Goal: Transaction & Acquisition: Book appointment/travel/reservation

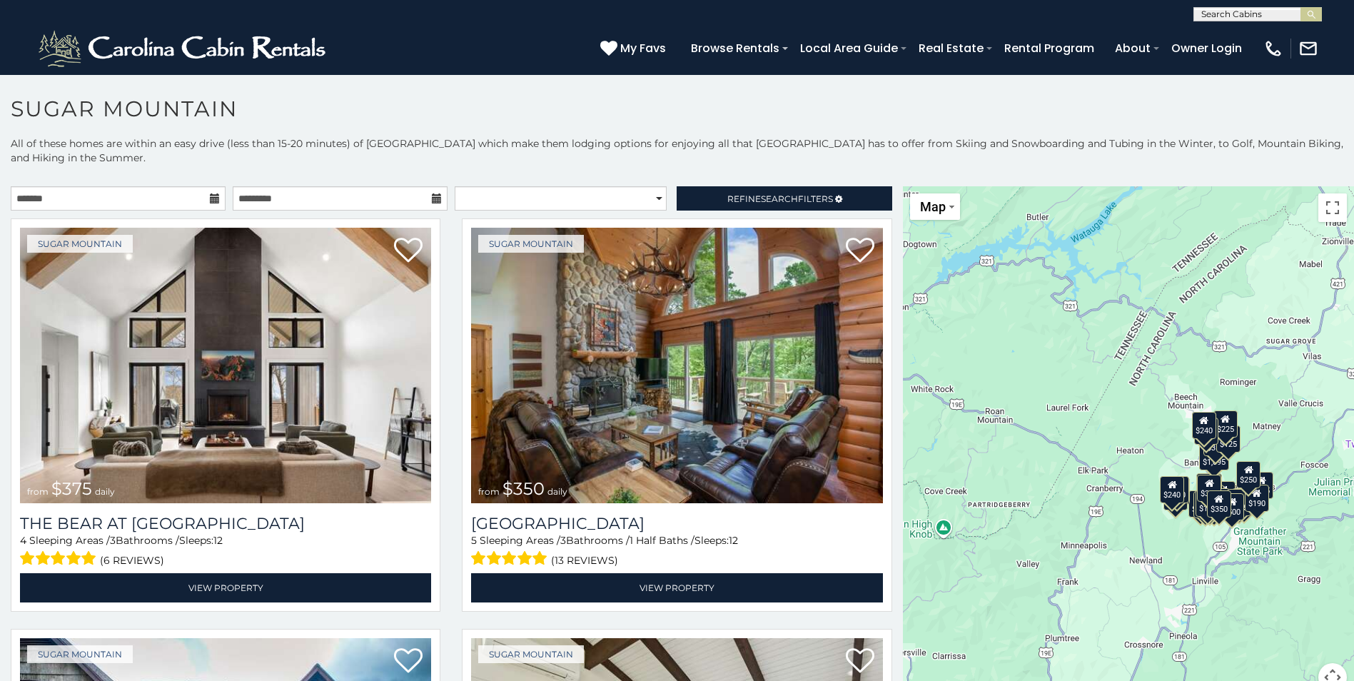
click at [494, 98] on h1 "Sugar Mountain" at bounding box center [677, 116] width 1354 height 41
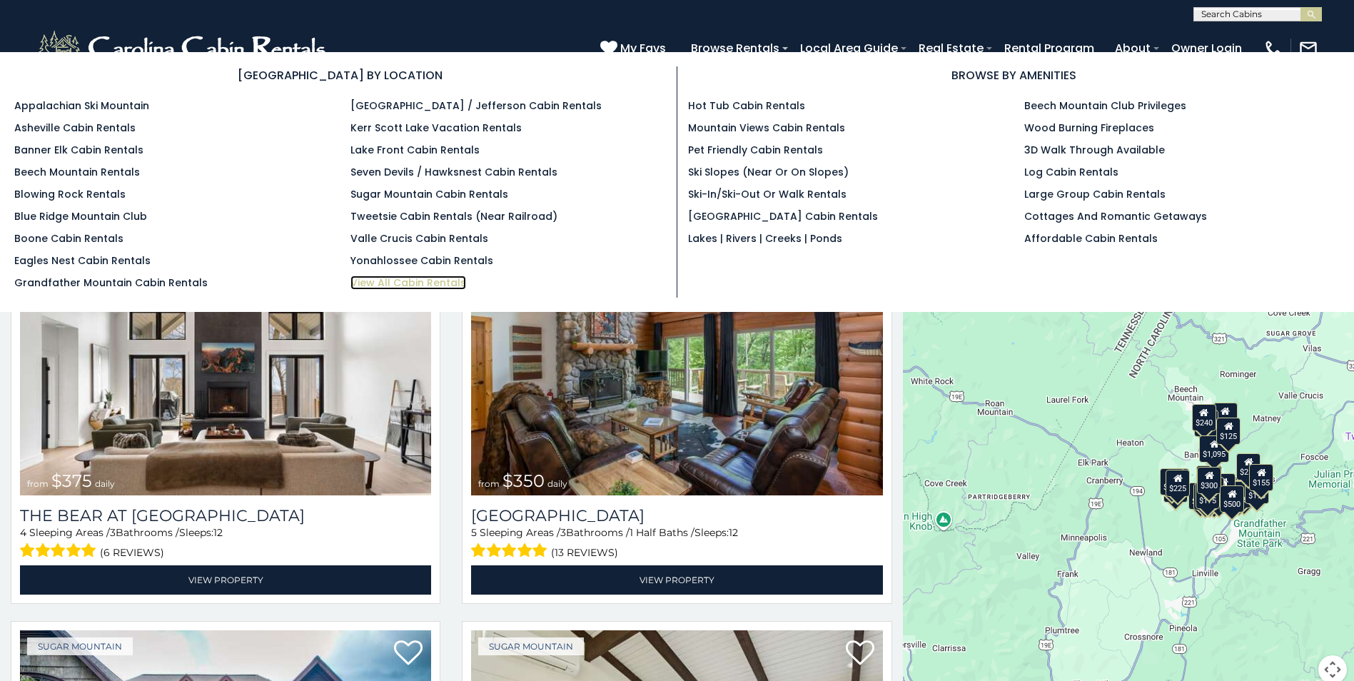
click at [432, 280] on link "View All Cabin Rentals" at bounding box center [408, 282] width 116 height 14
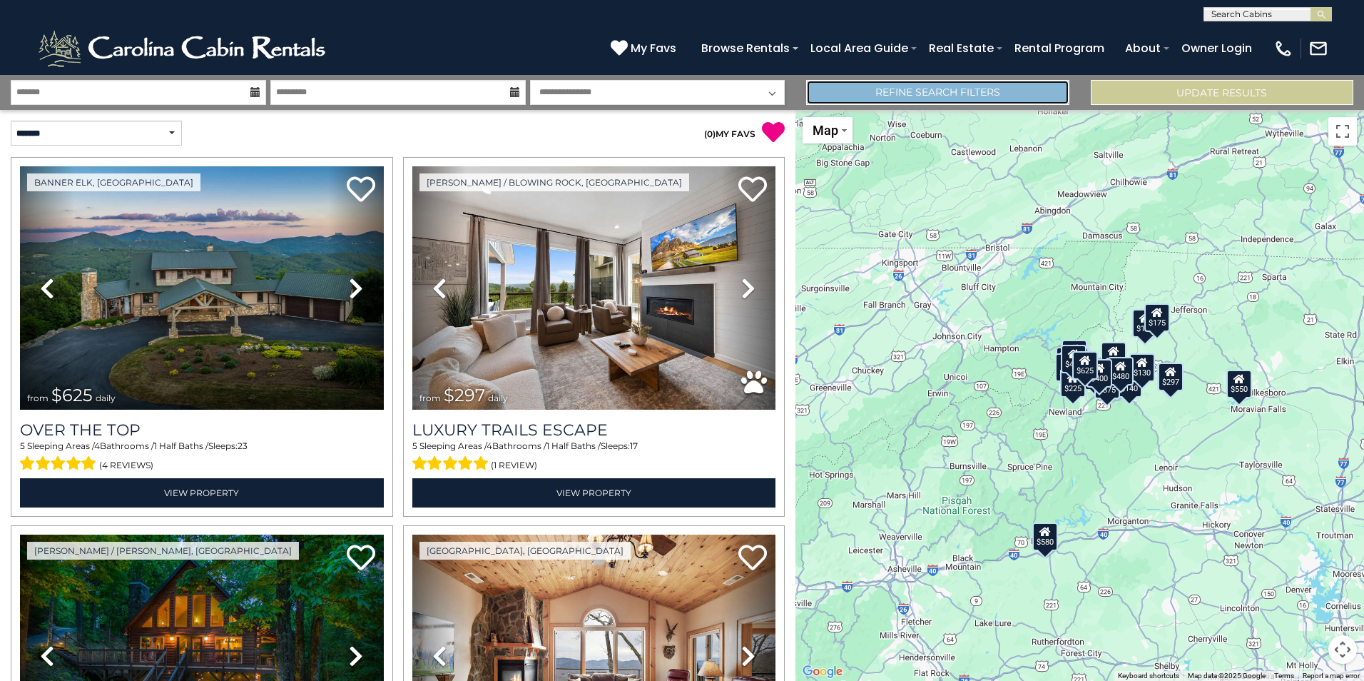
click at [983, 92] on link "Refine Search Filters" at bounding box center [937, 92] width 263 height 25
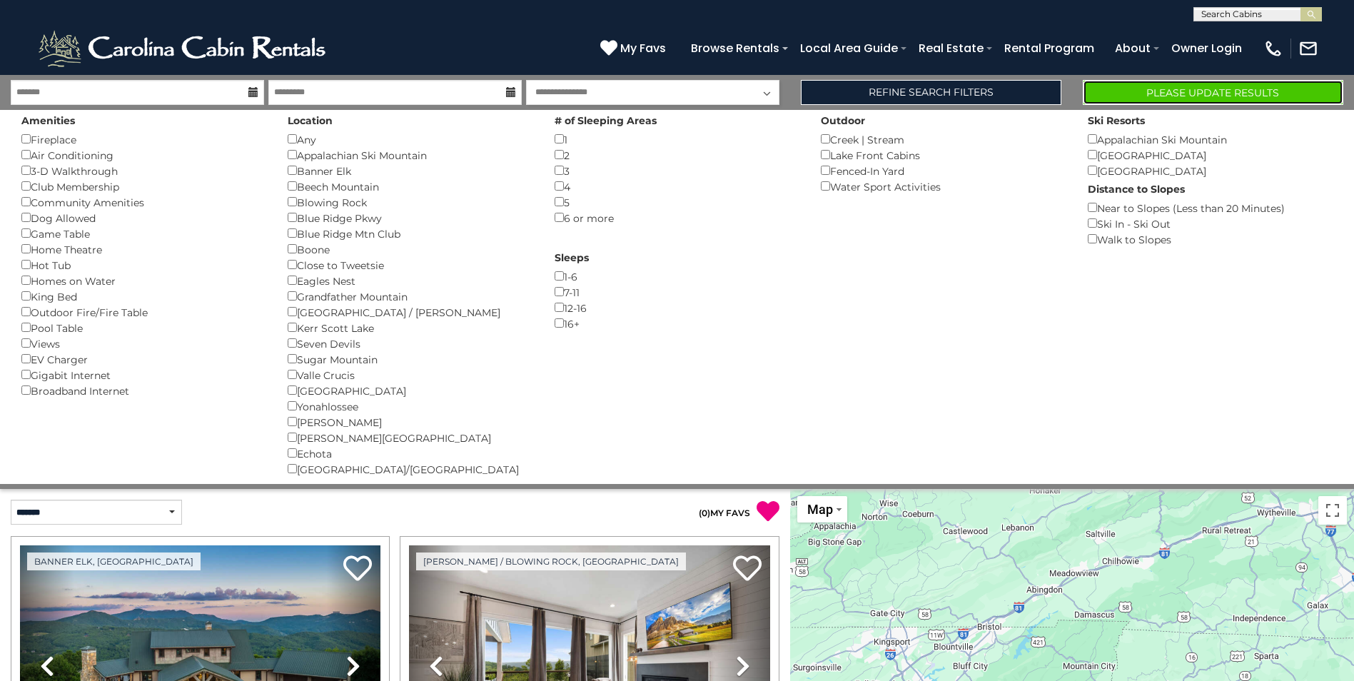
click at [1206, 93] on button "Please Update Results" at bounding box center [1212, 92] width 260 height 25
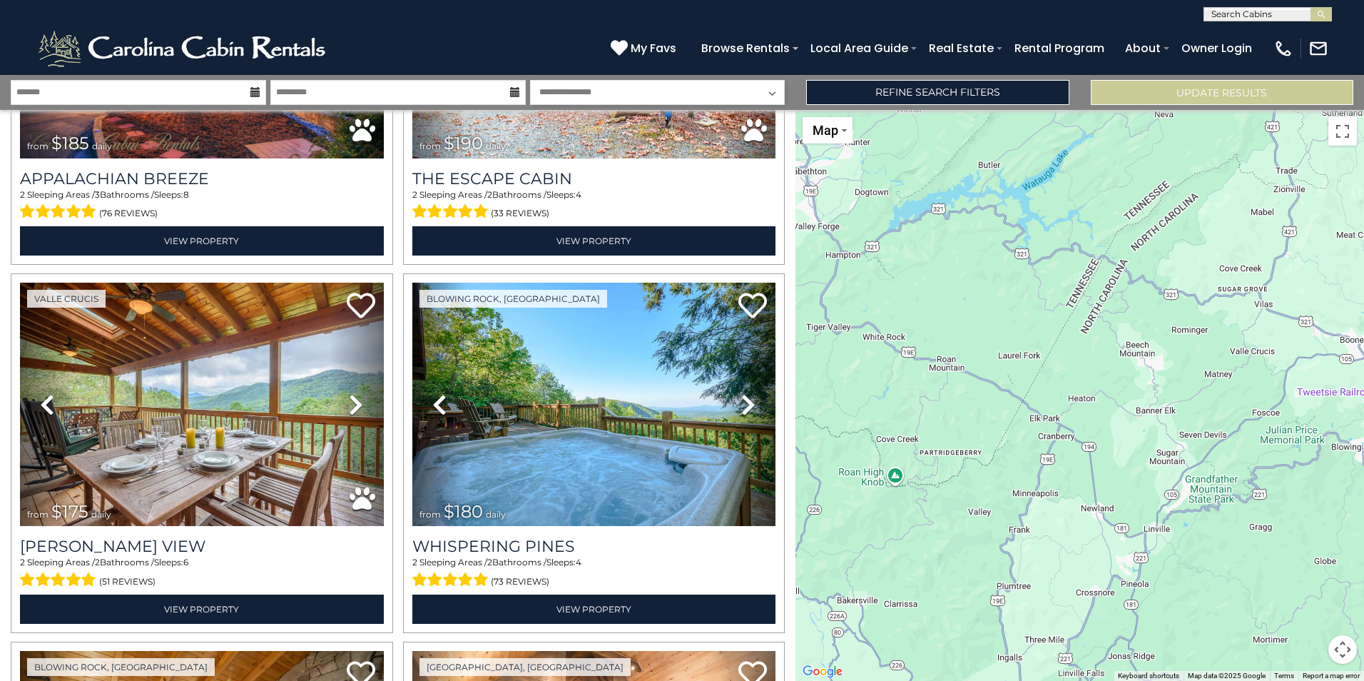
scroll to position [1427, 0]
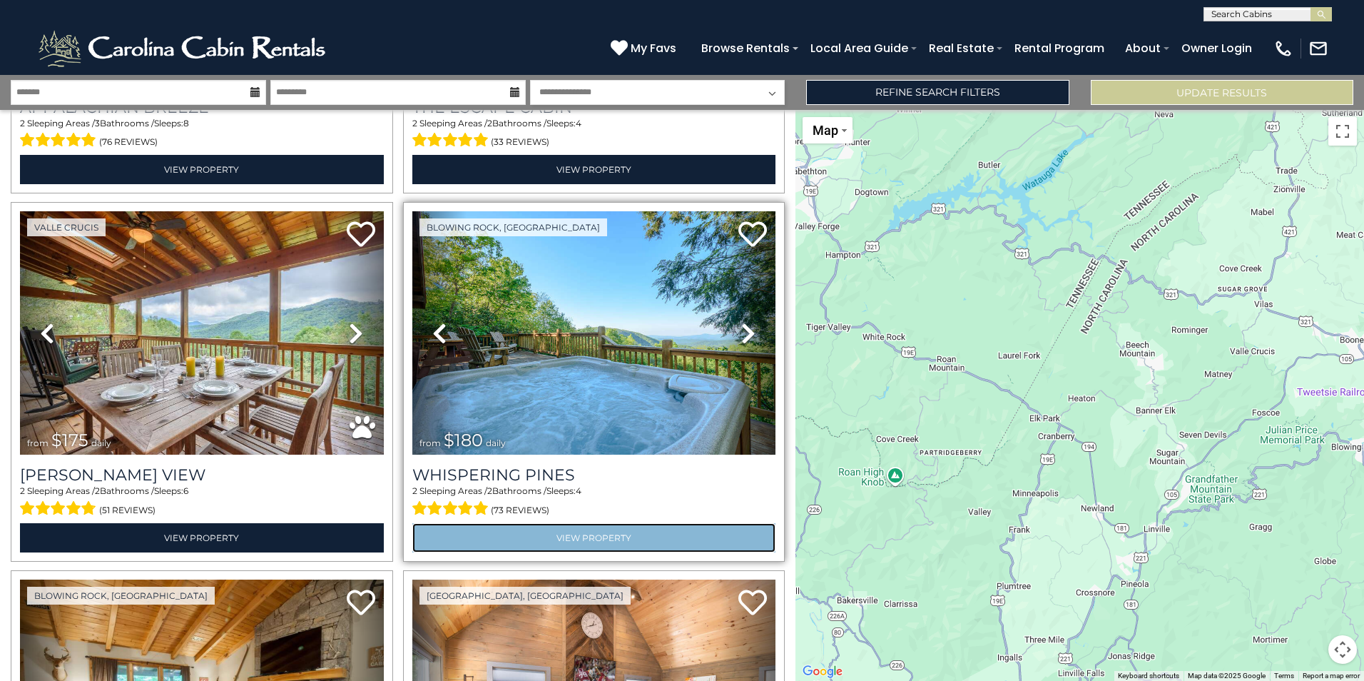
click at [611, 523] on link "View Property" at bounding box center [594, 537] width 364 height 29
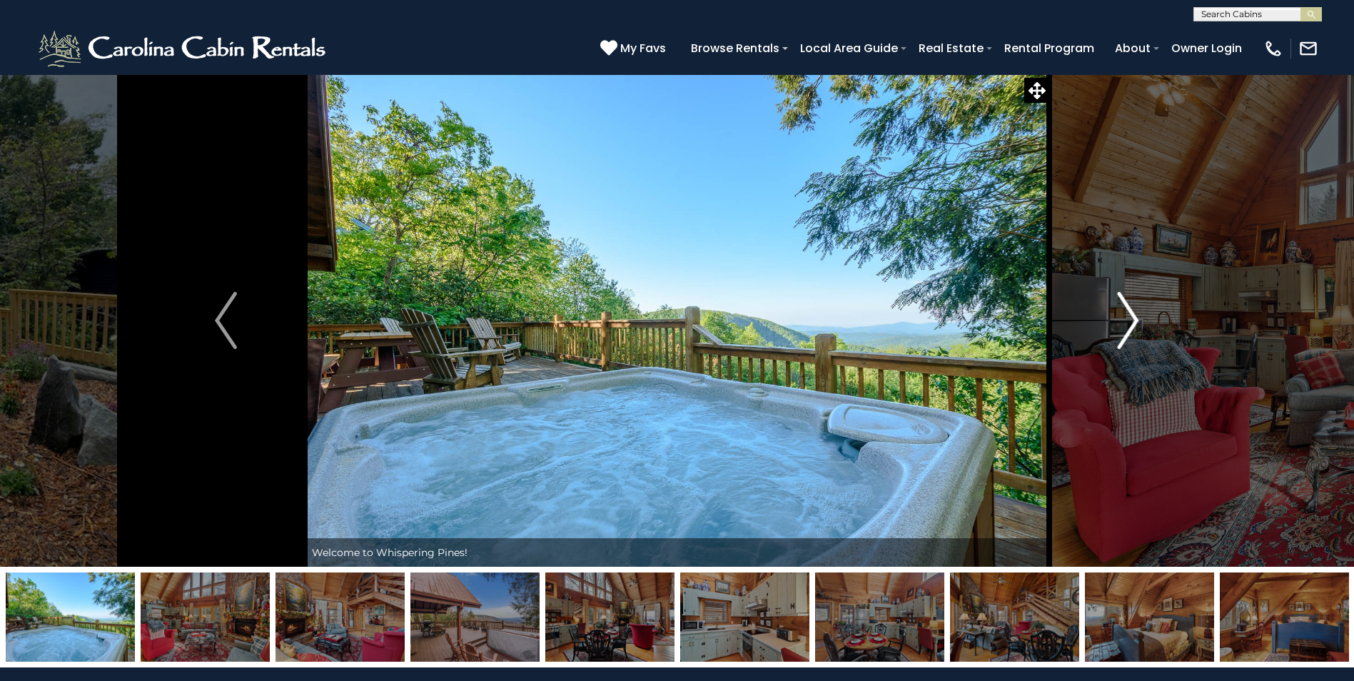
click at [1131, 314] on img "Next" at bounding box center [1127, 320] width 21 height 57
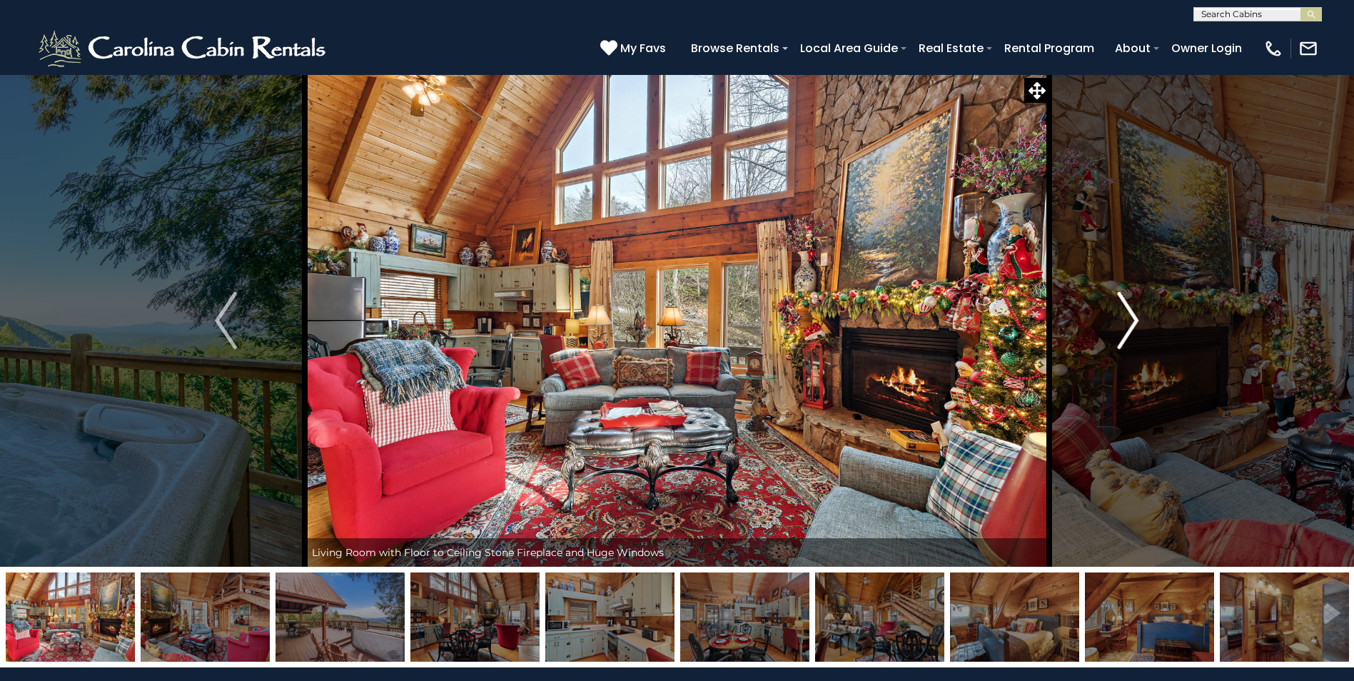
click at [1131, 314] on img "Next" at bounding box center [1127, 320] width 21 height 57
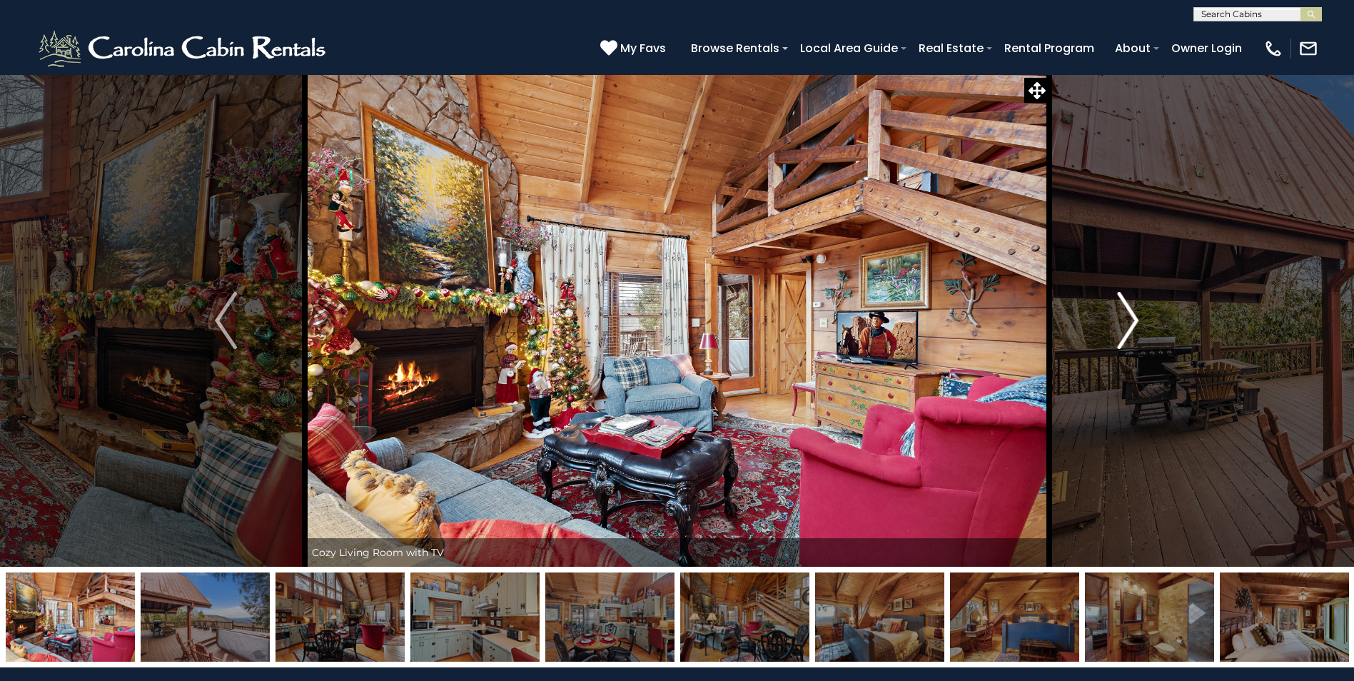
click at [1131, 314] on img "Next" at bounding box center [1127, 320] width 21 height 57
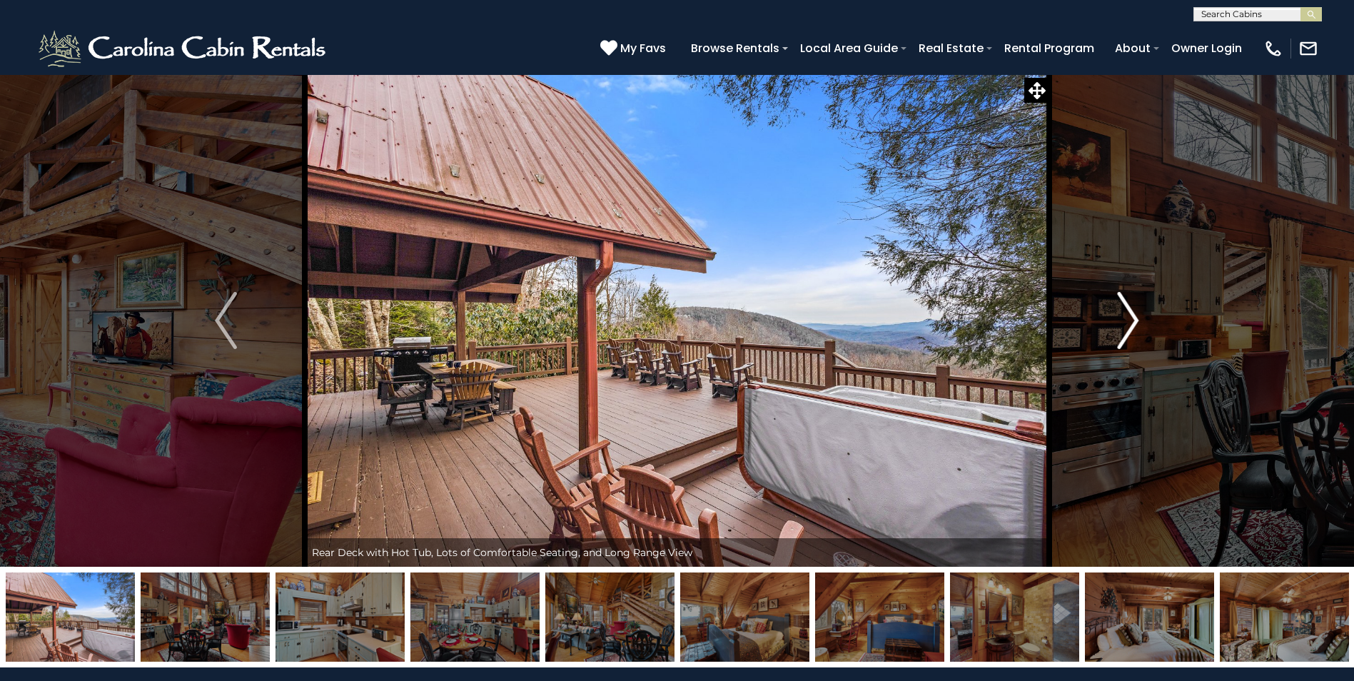
click at [1131, 314] on img "Next" at bounding box center [1127, 320] width 21 height 57
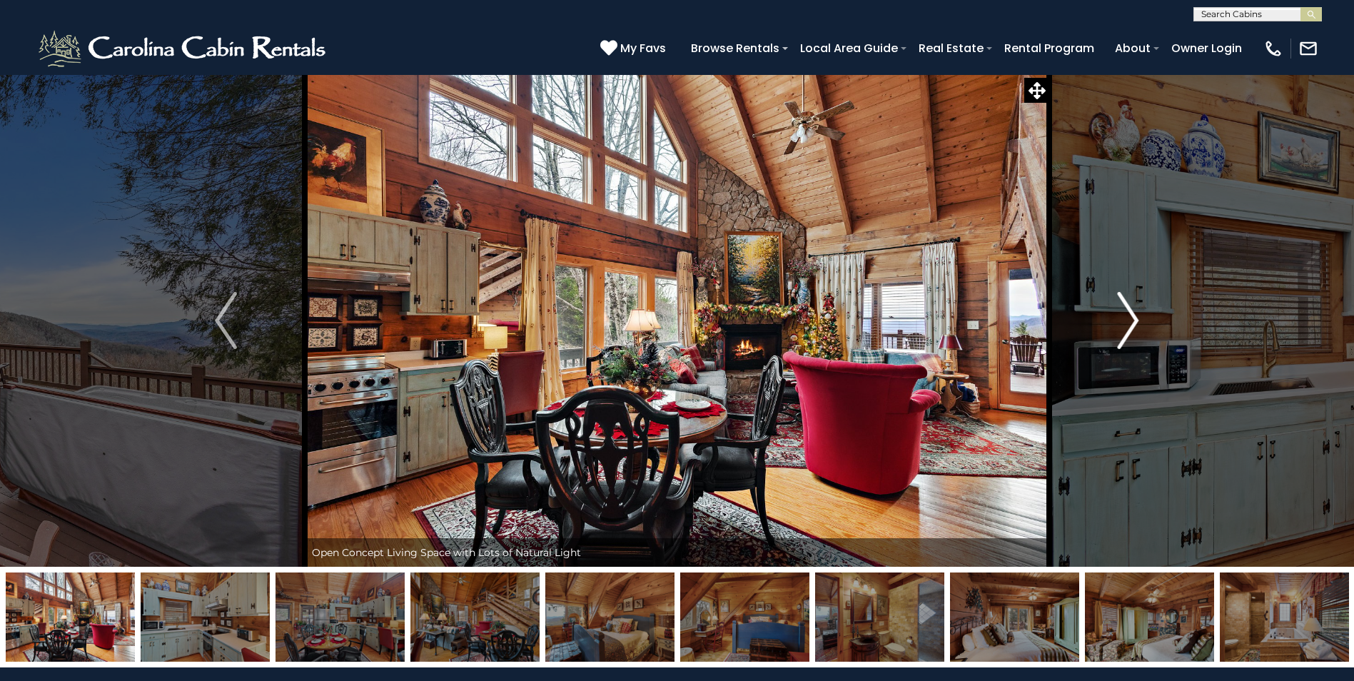
click at [1131, 314] on img "Next" at bounding box center [1127, 320] width 21 height 57
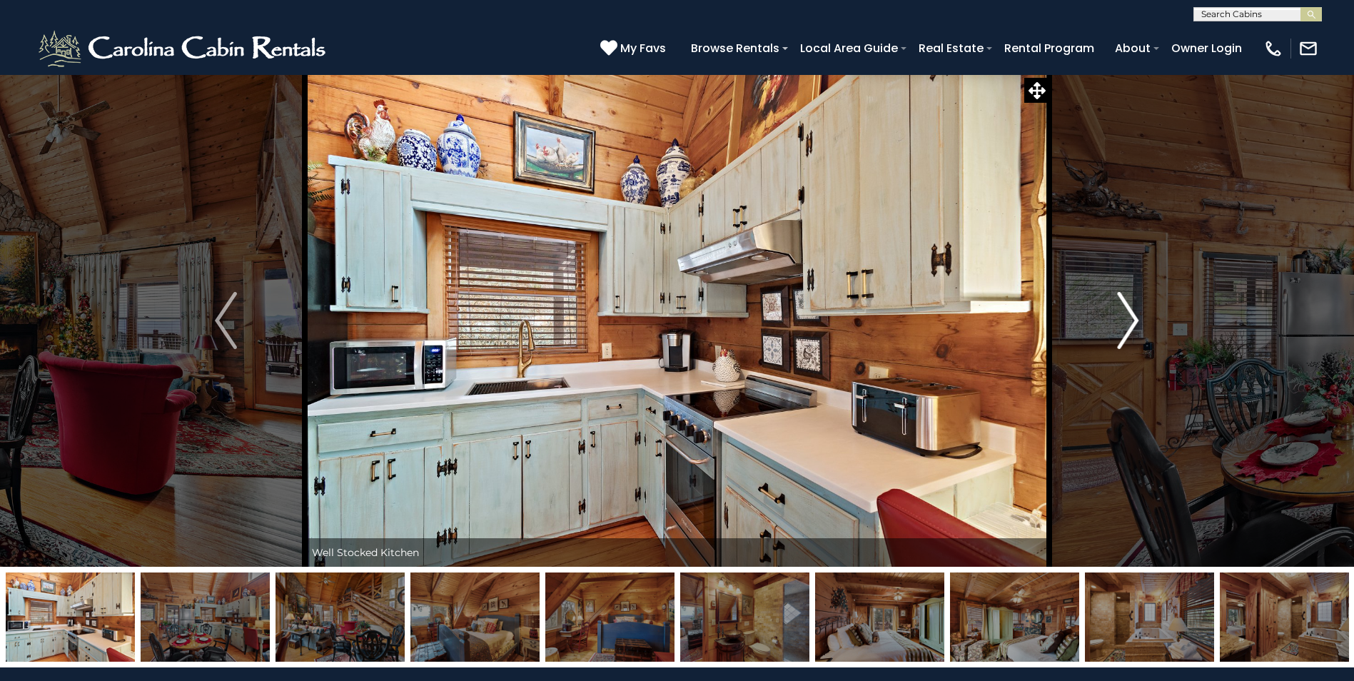
click at [1131, 314] on img "Next" at bounding box center [1127, 320] width 21 height 57
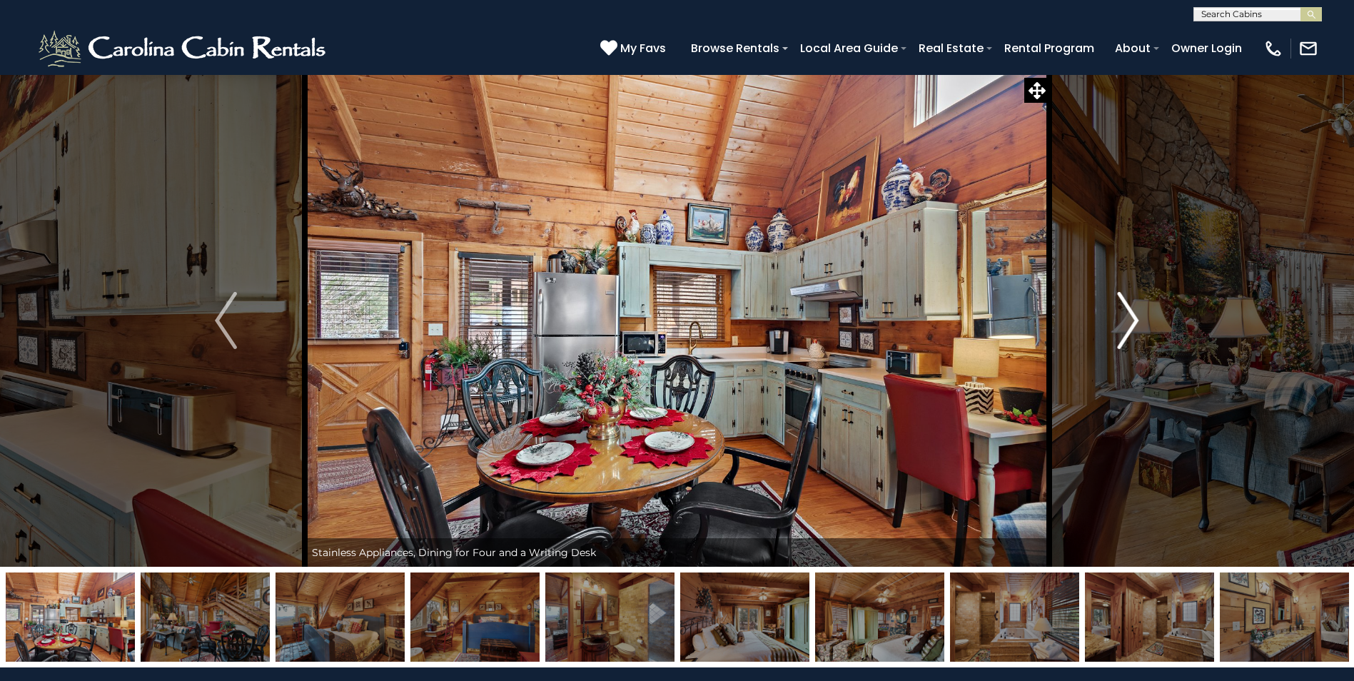
click at [1131, 314] on img "Next" at bounding box center [1127, 320] width 21 height 57
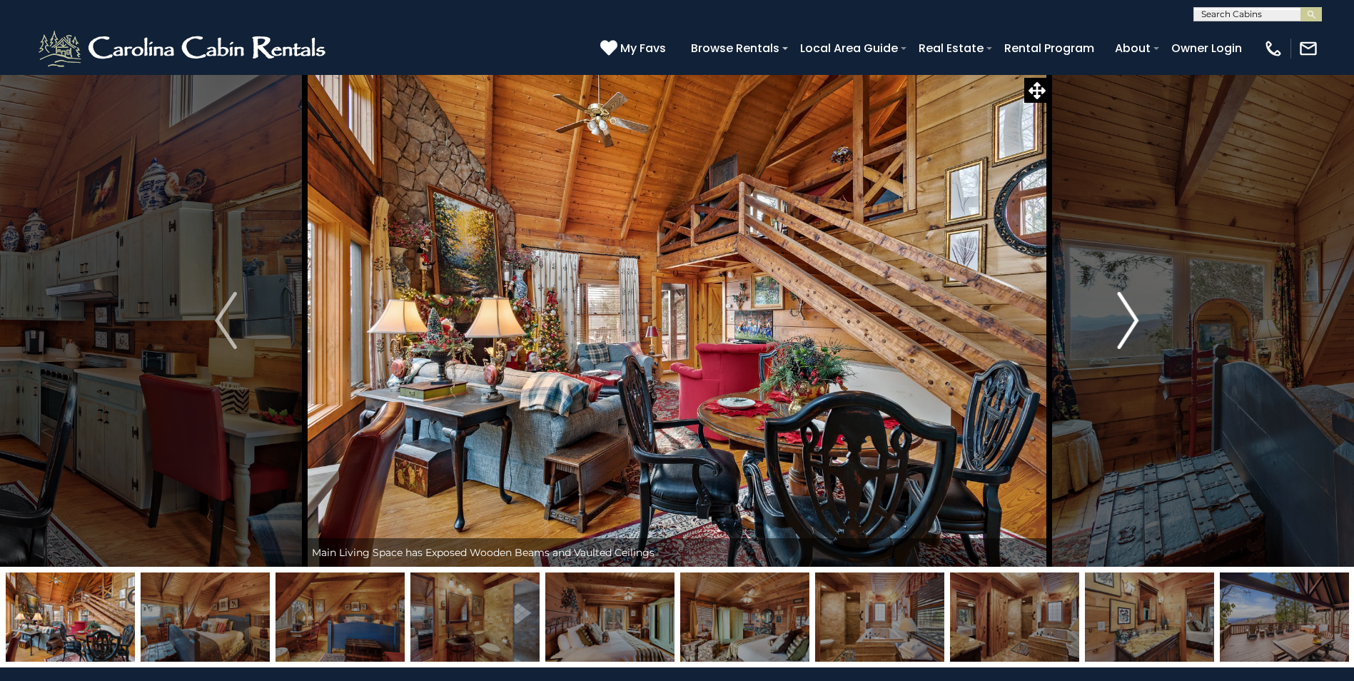
click at [1131, 314] on img "Next" at bounding box center [1127, 320] width 21 height 57
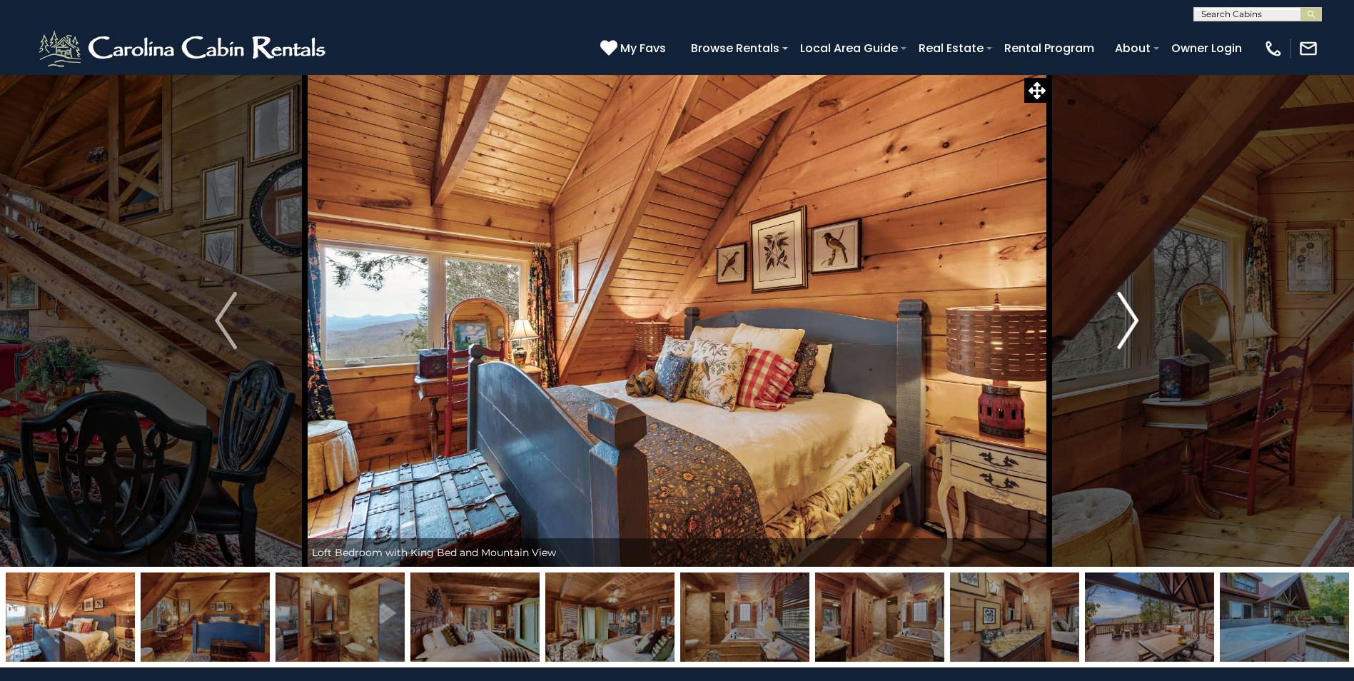
click at [1131, 314] on img "Next" at bounding box center [1127, 320] width 21 height 57
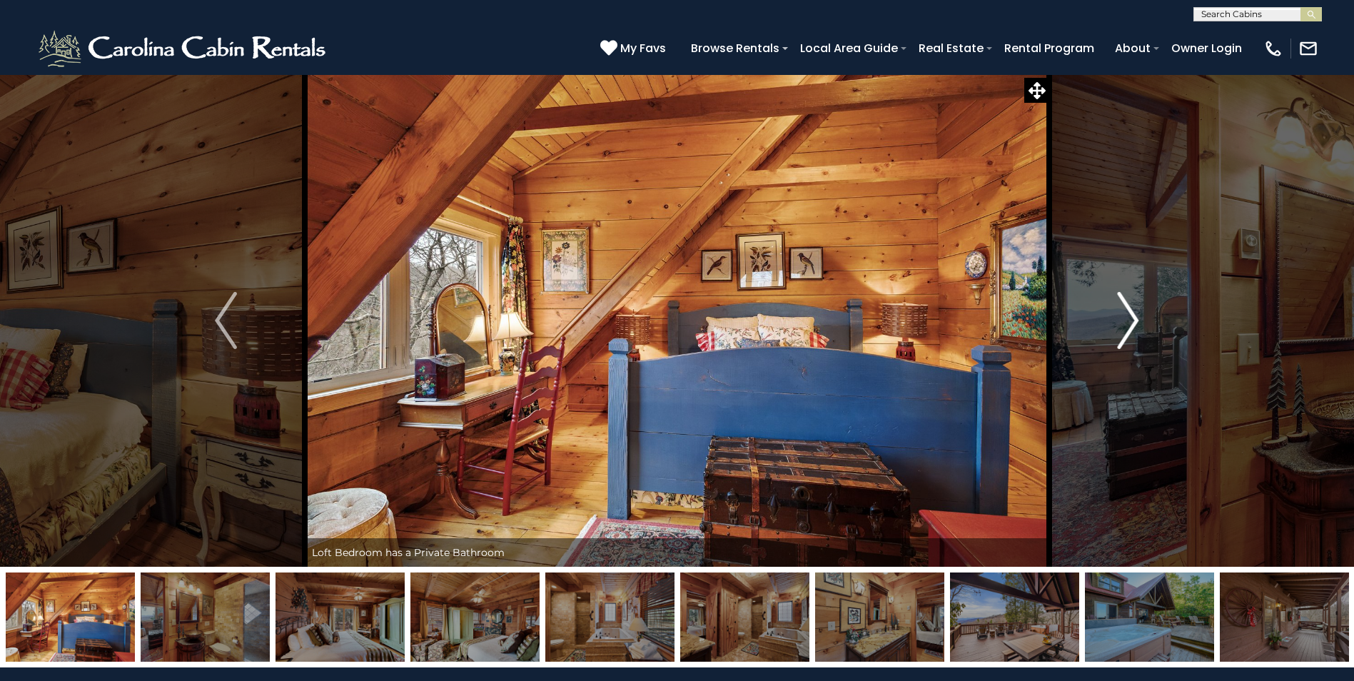
click at [1131, 314] on img "Next" at bounding box center [1127, 320] width 21 height 57
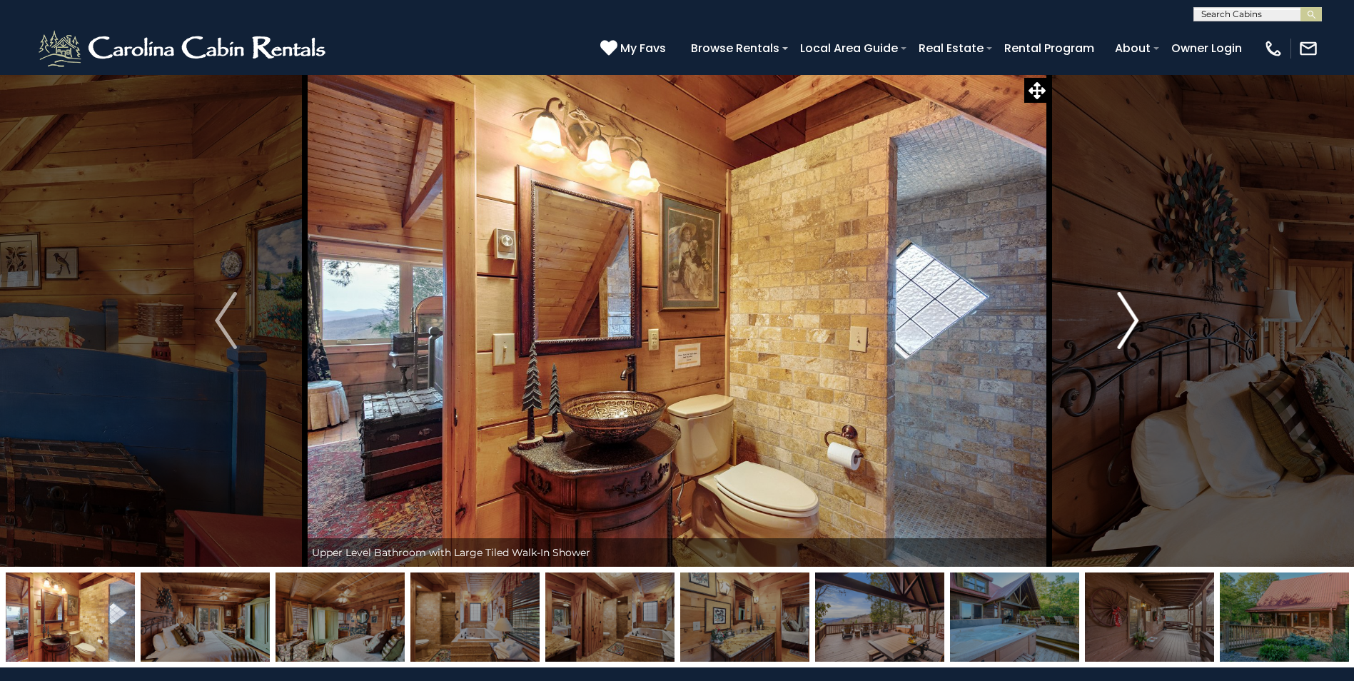
click at [1131, 314] on img "Next" at bounding box center [1127, 320] width 21 height 57
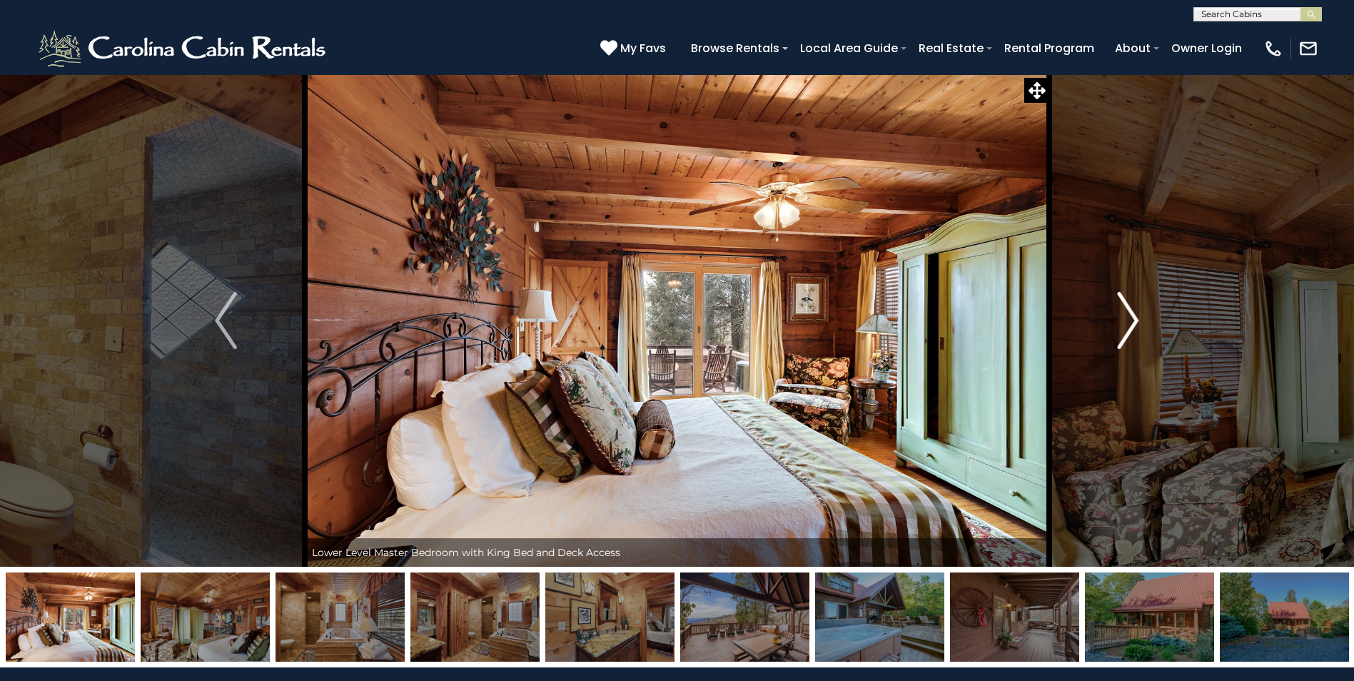
click at [1131, 314] on img "Next" at bounding box center [1127, 320] width 21 height 57
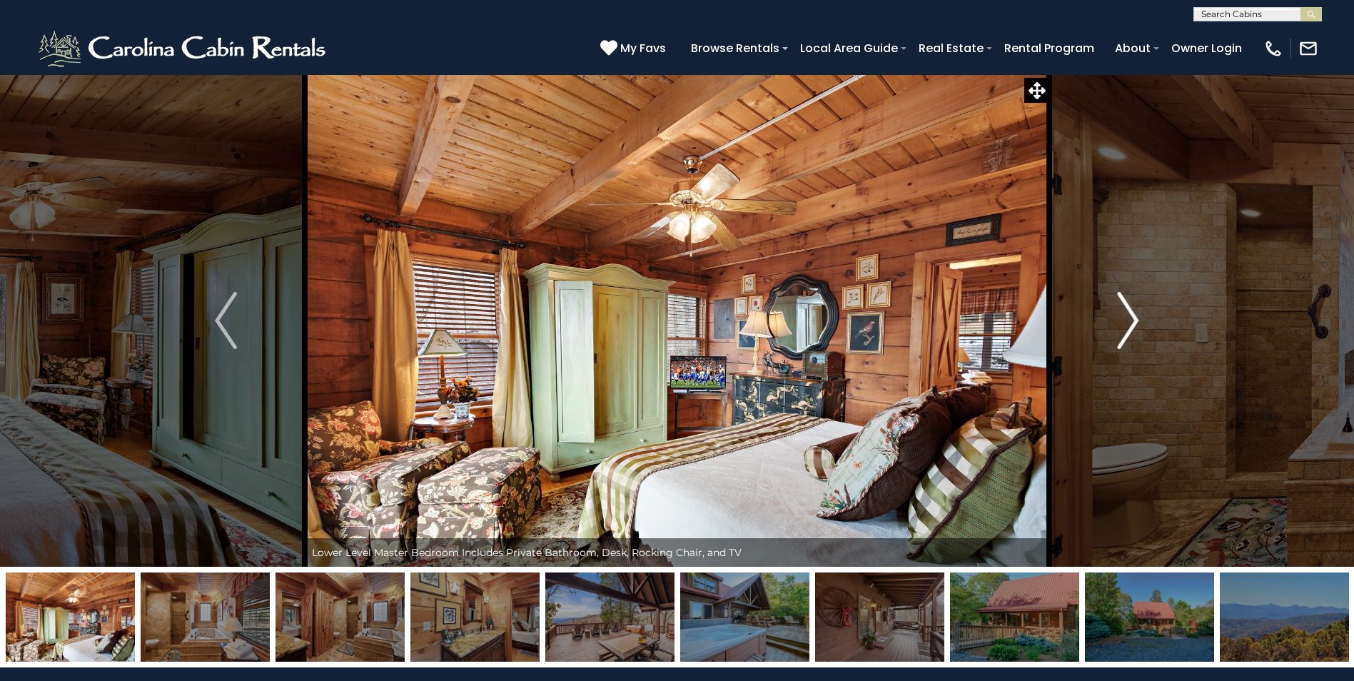
click at [1131, 314] on img "Next" at bounding box center [1127, 320] width 21 height 57
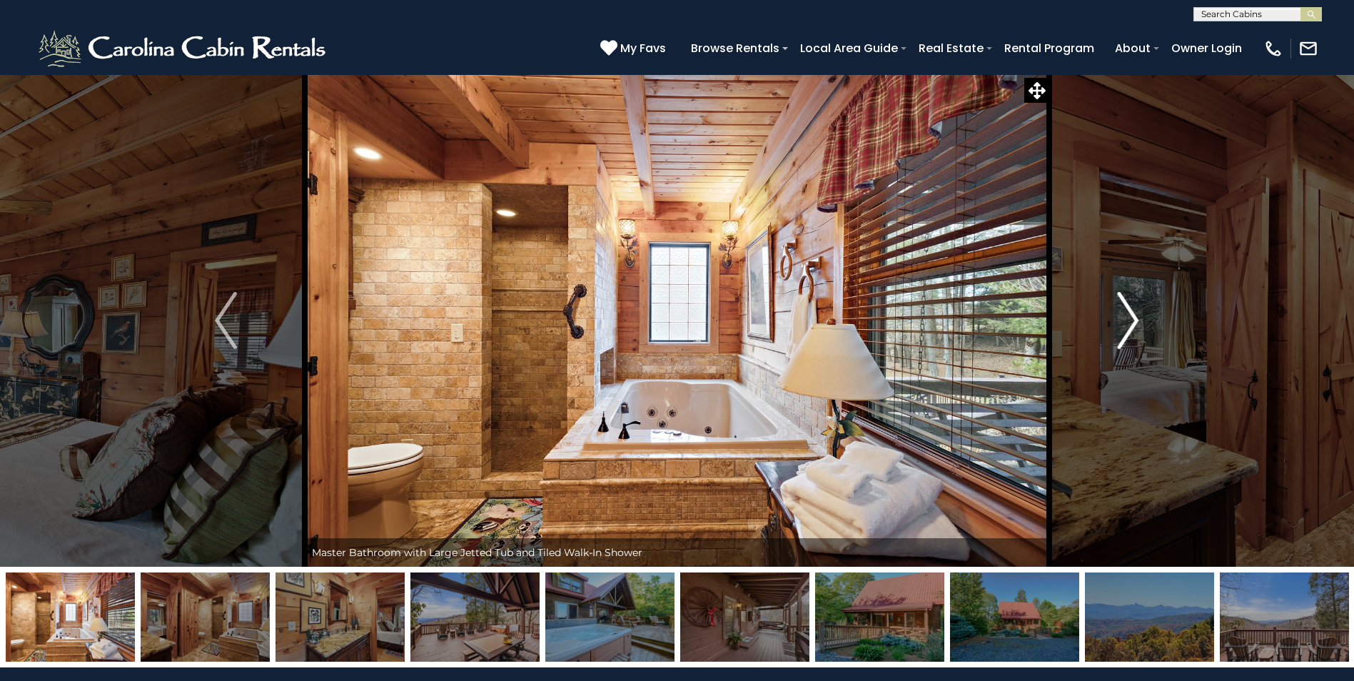
click at [1131, 314] on img "Next" at bounding box center [1127, 320] width 21 height 57
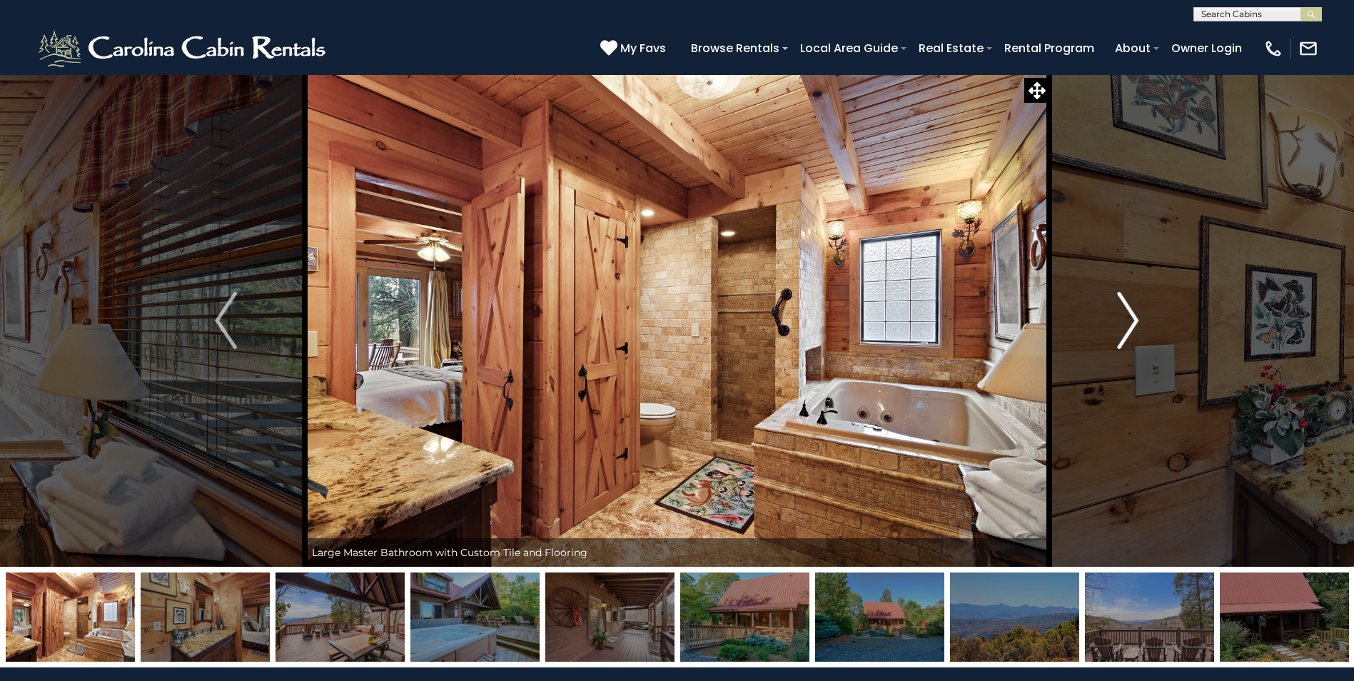
click at [1131, 314] on img "Next" at bounding box center [1127, 320] width 21 height 57
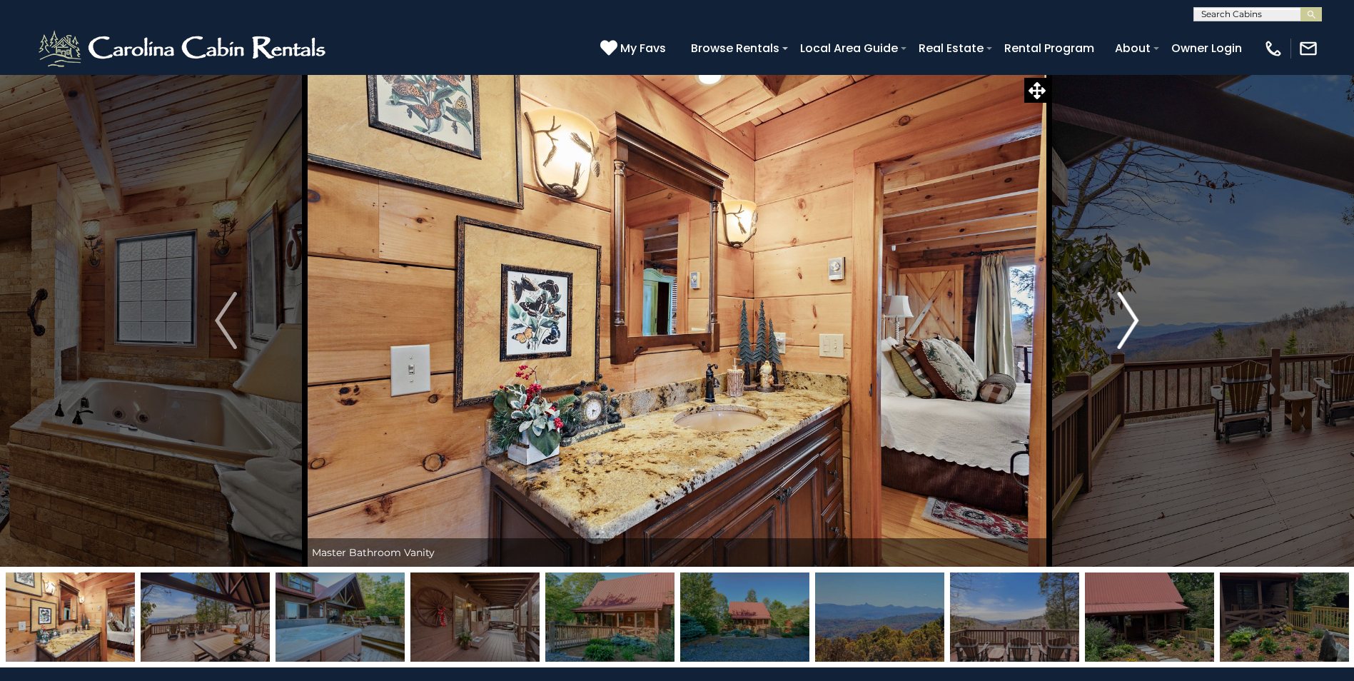
click at [1131, 314] on img "Next" at bounding box center [1127, 320] width 21 height 57
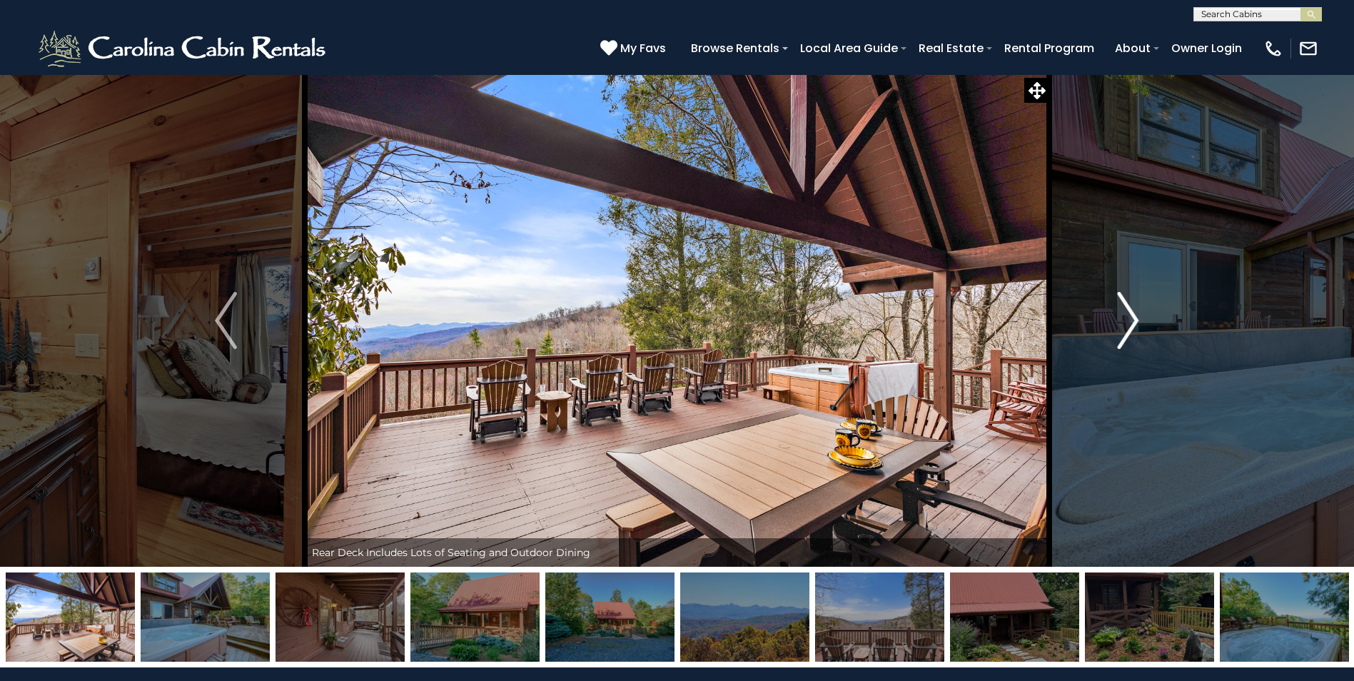
click at [1131, 314] on img "Next" at bounding box center [1127, 320] width 21 height 57
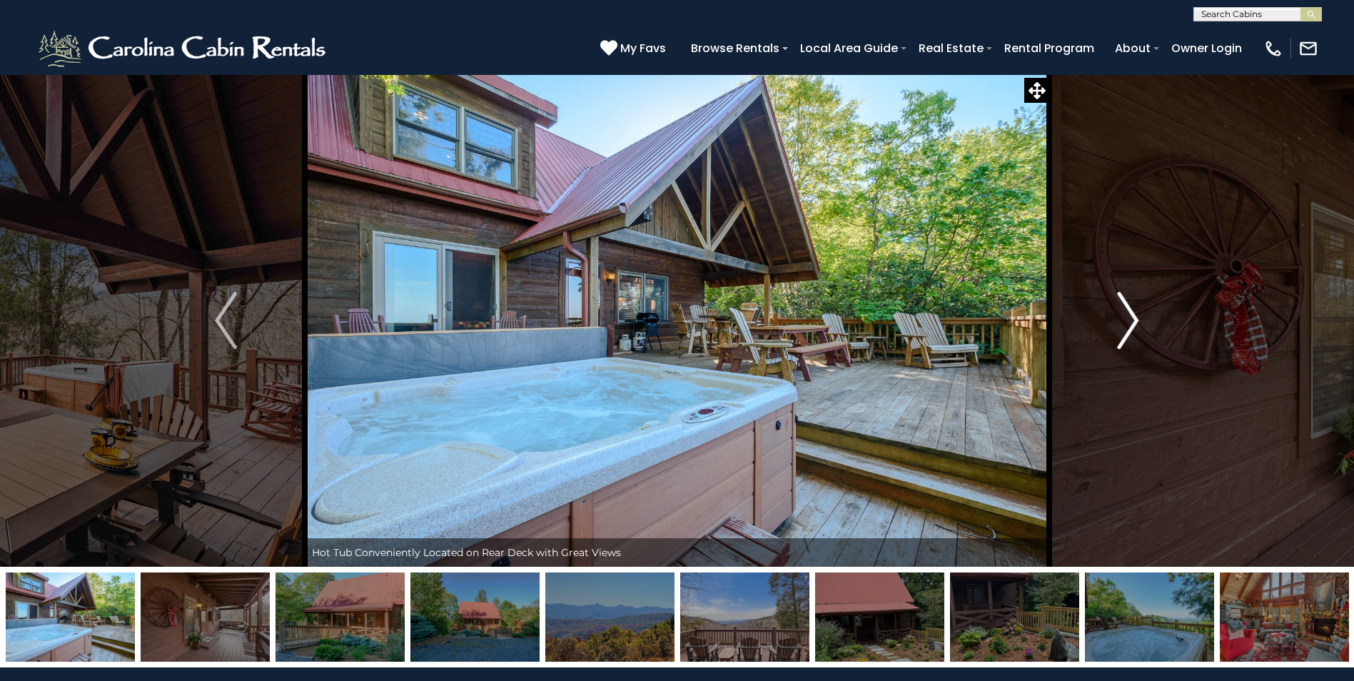
click at [1131, 314] on img "Next" at bounding box center [1127, 320] width 21 height 57
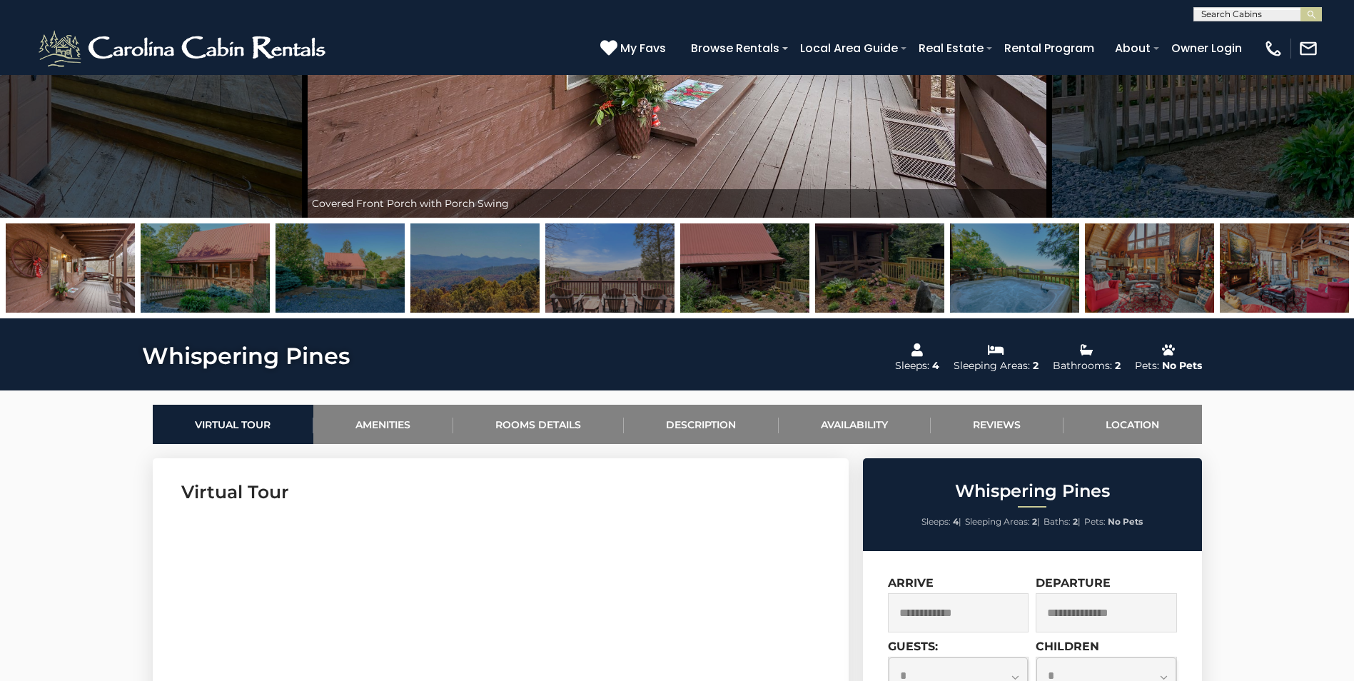
scroll to position [71, 0]
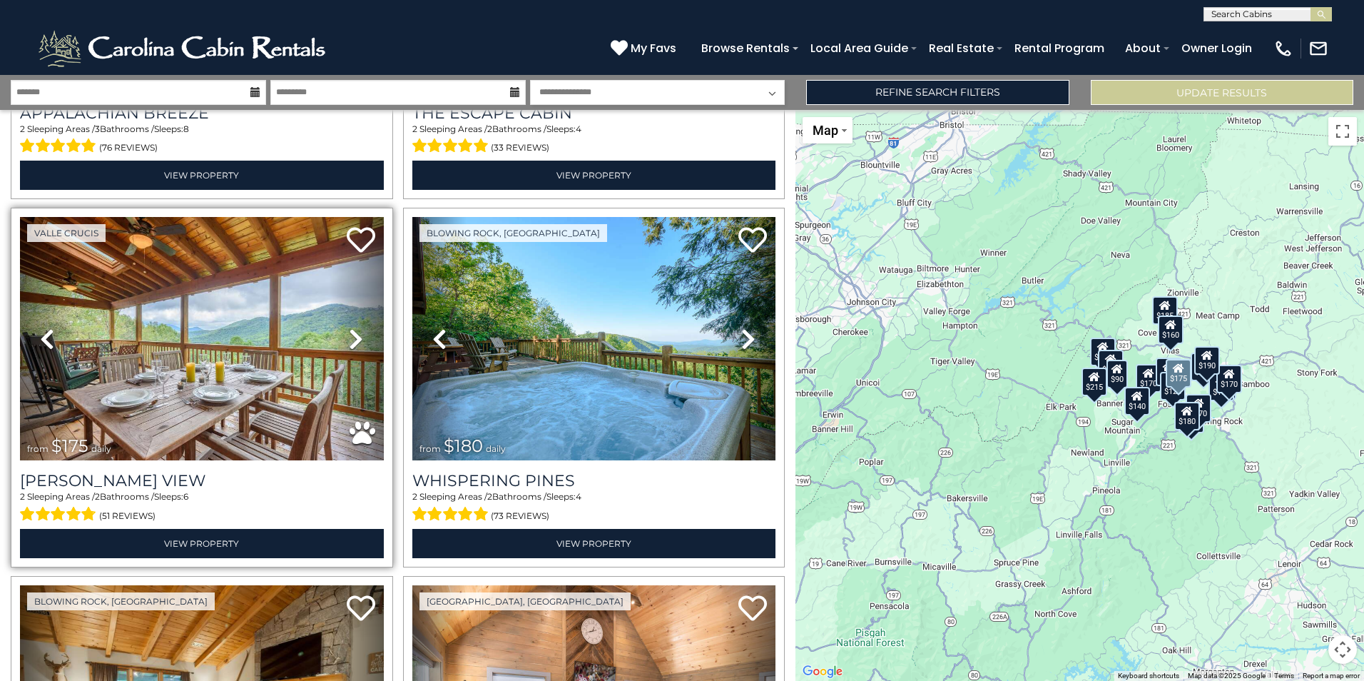
scroll to position [1427, 0]
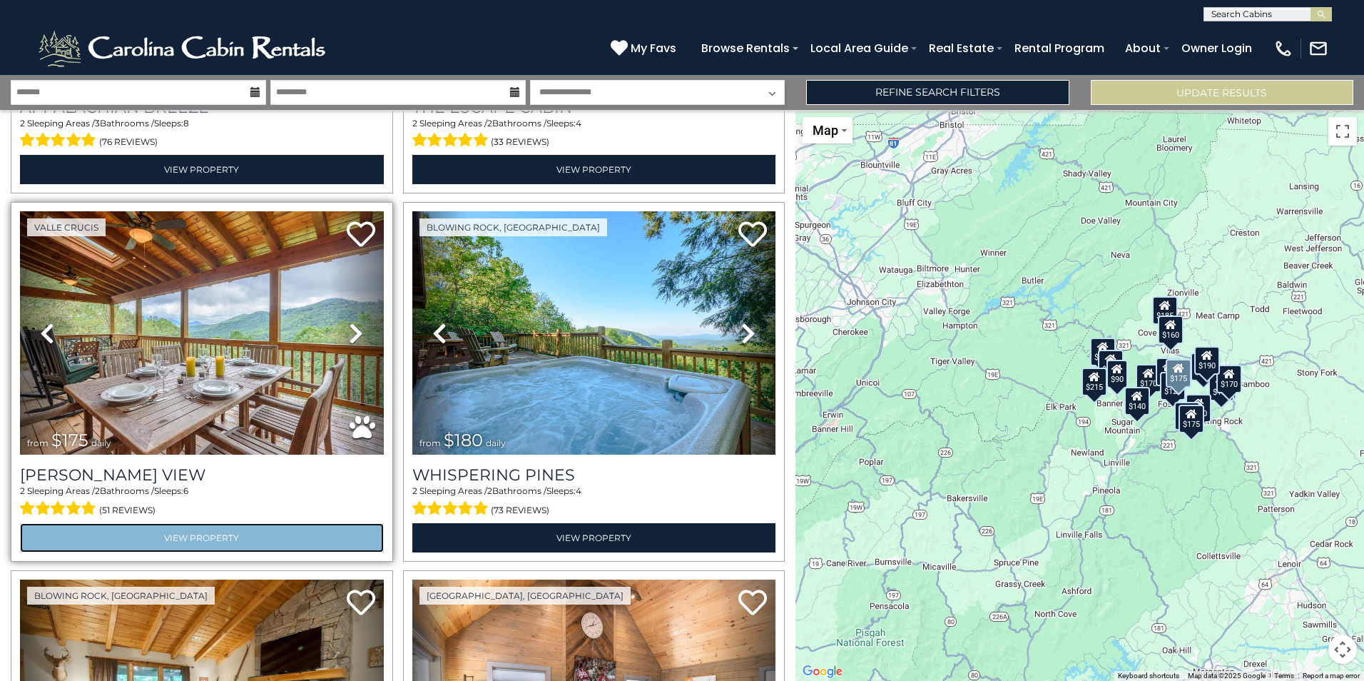
click at [210, 523] on link "View Property" at bounding box center [202, 537] width 364 height 29
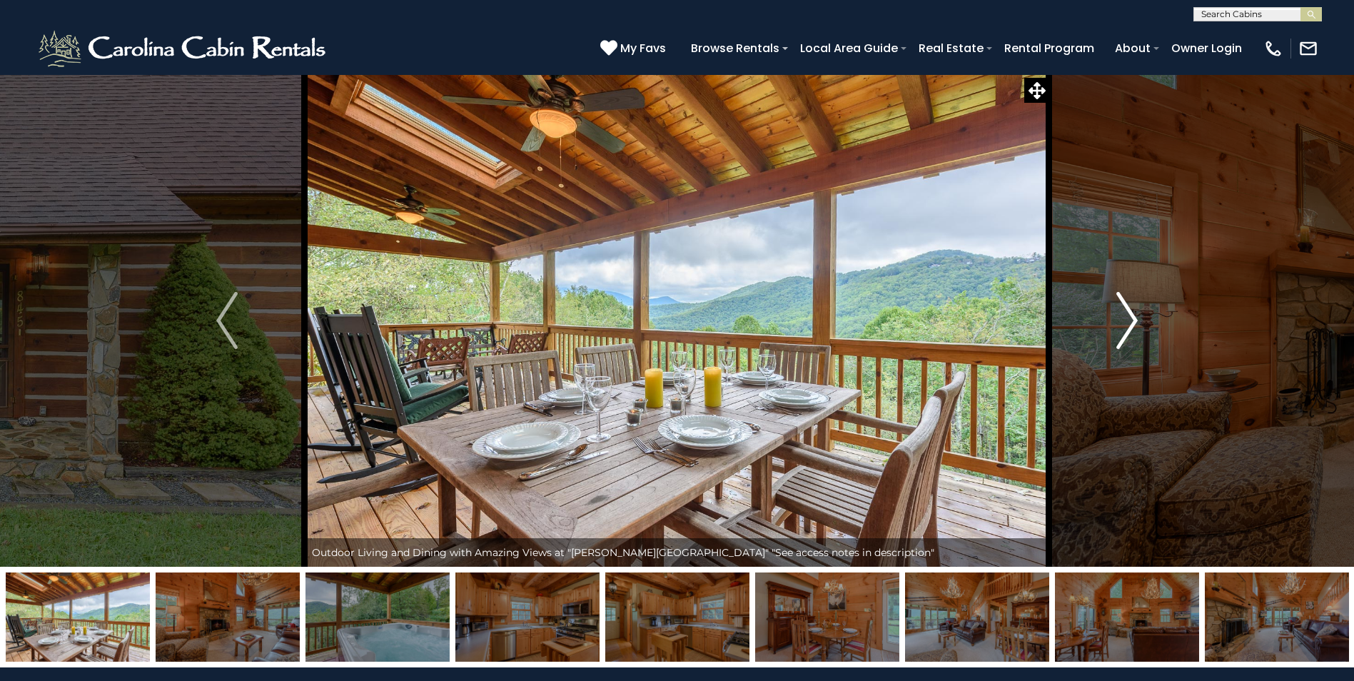
click at [1130, 316] on img "Next" at bounding box center [1126, 320] width 21 height 57
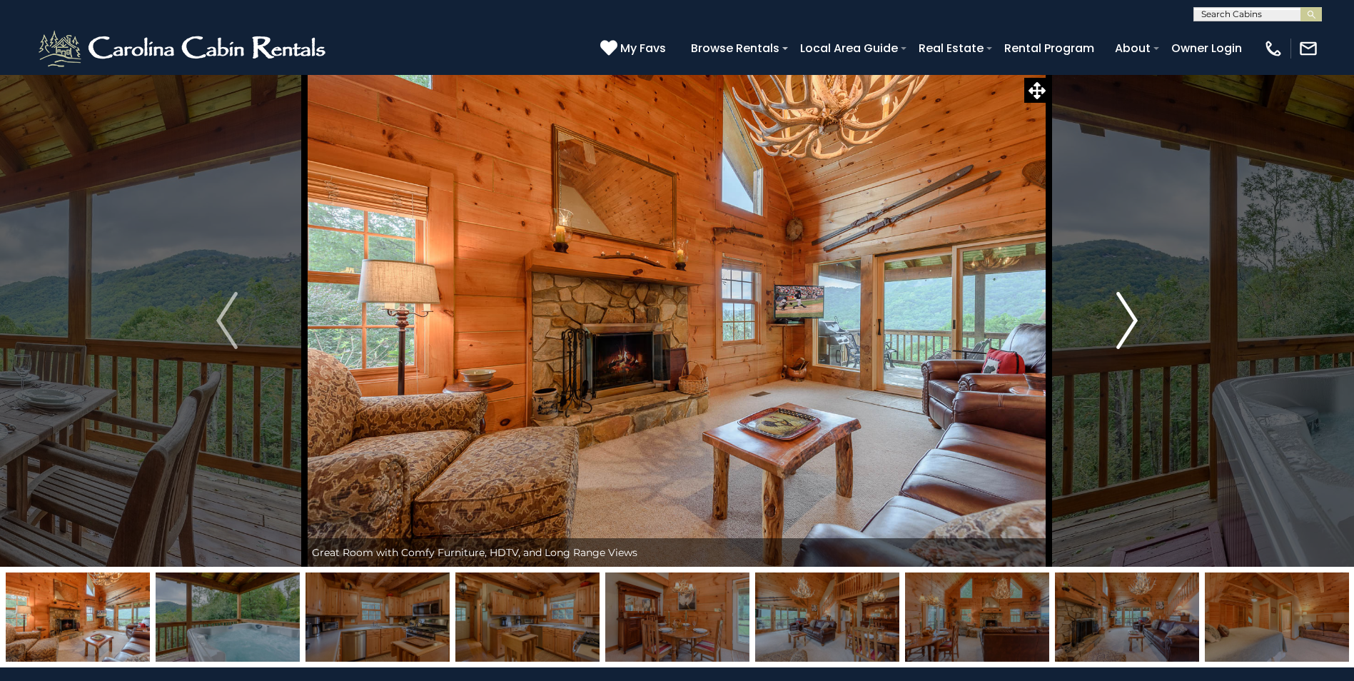
click at [1130, 316] on img "Next" at bounding box center [1126, 320] width 21 height 57
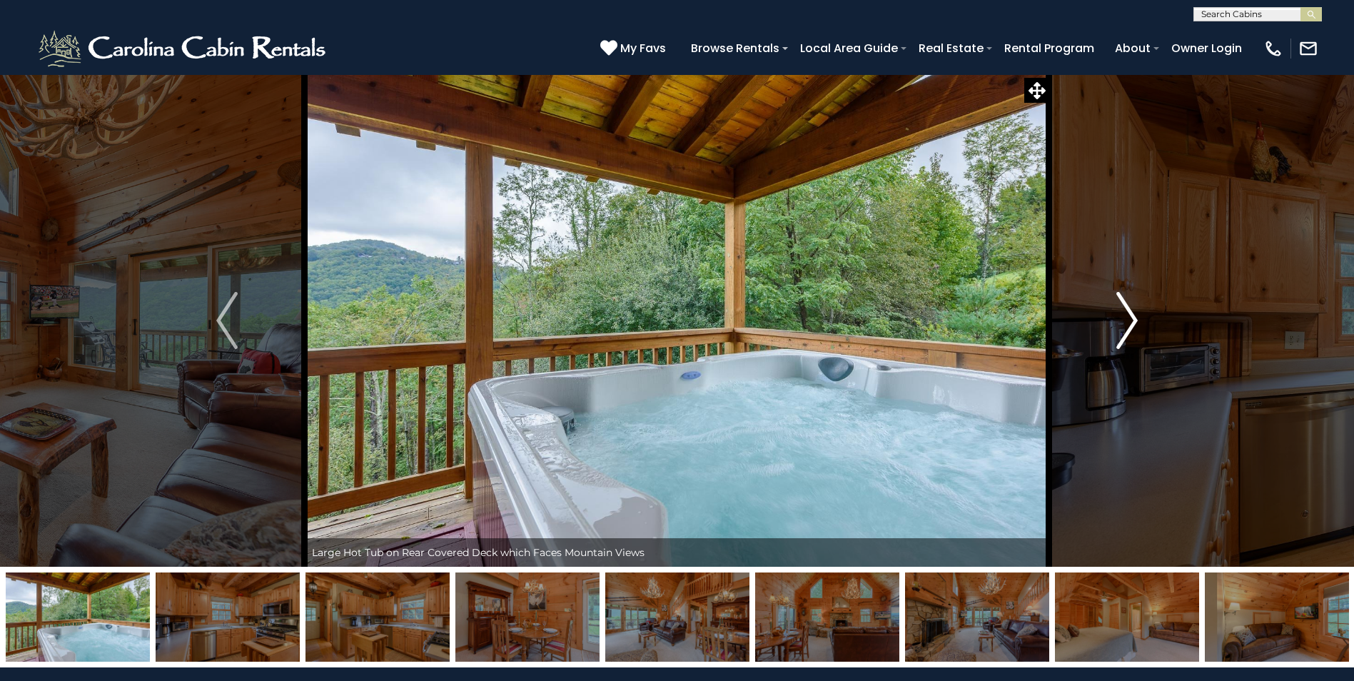
click at [1130, 316] on img "Next" at bounding box center [1126, 320] width 21 height 57
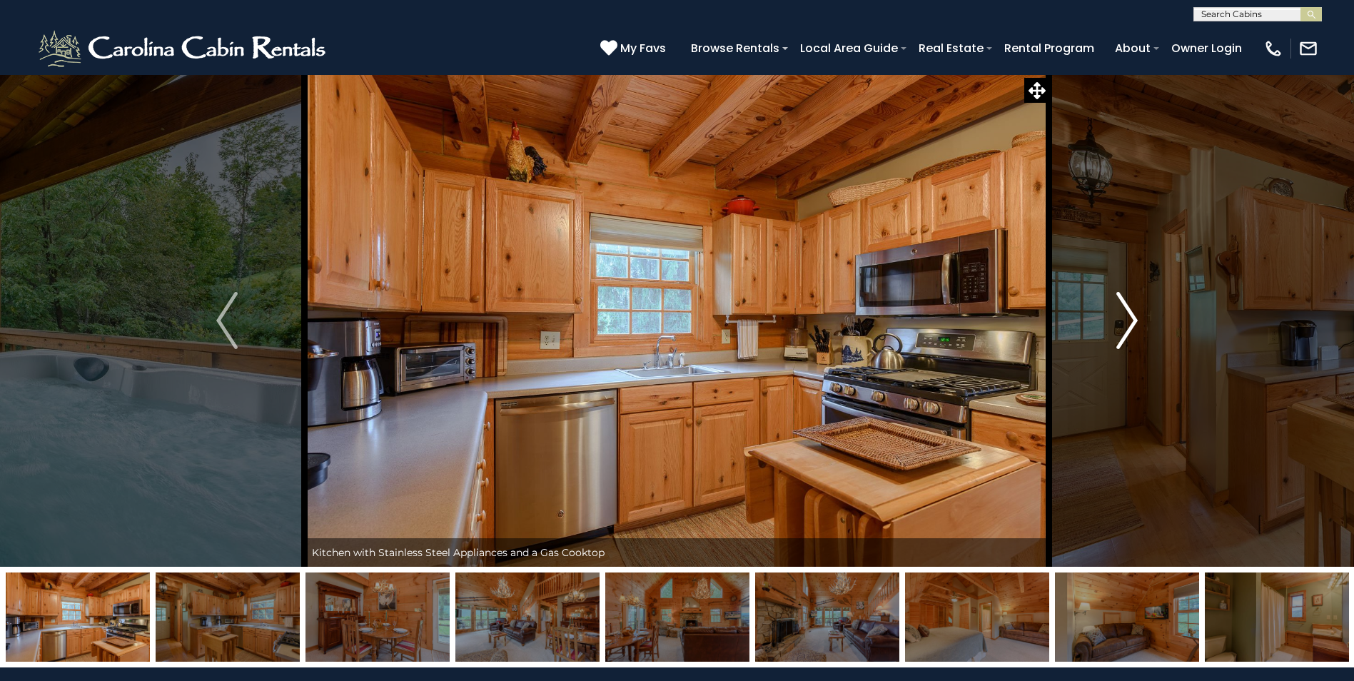
click at [1130, 316] on img "Next" at bounding box center [1126, 320] width 21 height 57
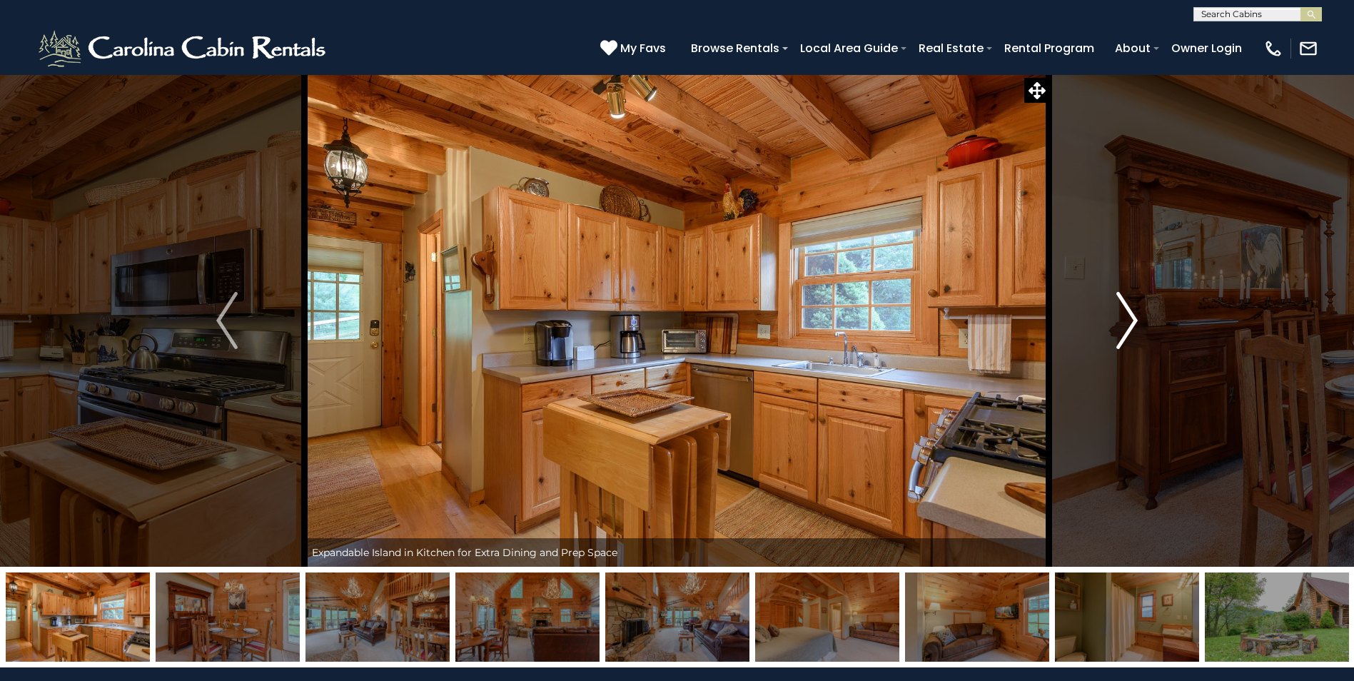
click at [1130, 316] on img "Next" at bounding box center [1126, 320] width 21 height 57
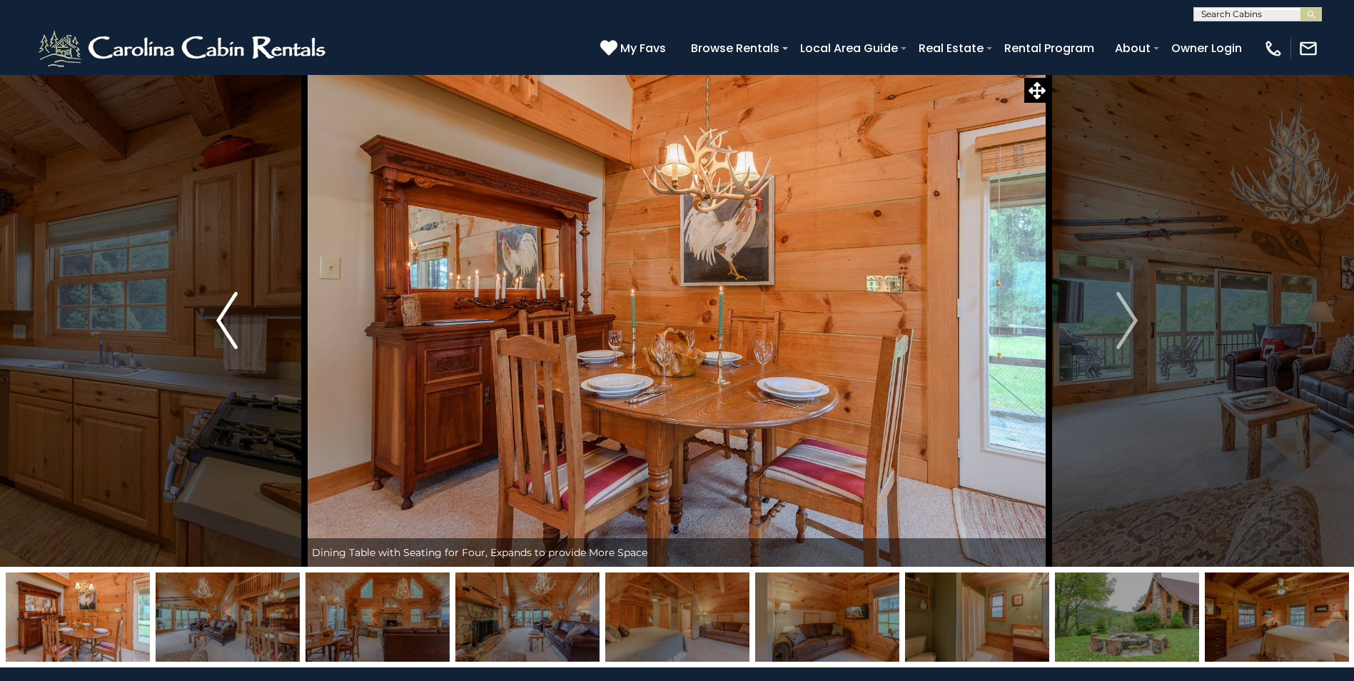
click at [223, 316] on img "Previous" at bounding box center [226, 320] width 21 height 57
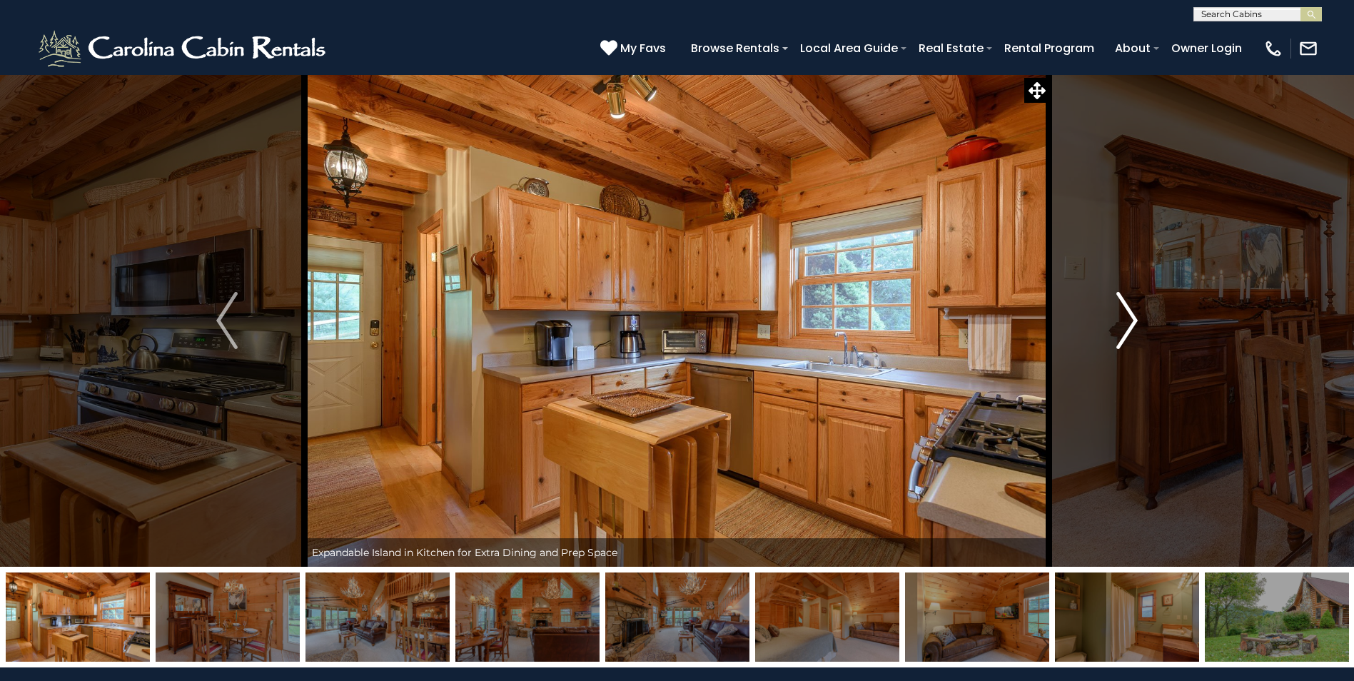
click at [1141, 316] on button "Next" at bounding box center [1127, 320] width 156 height 492
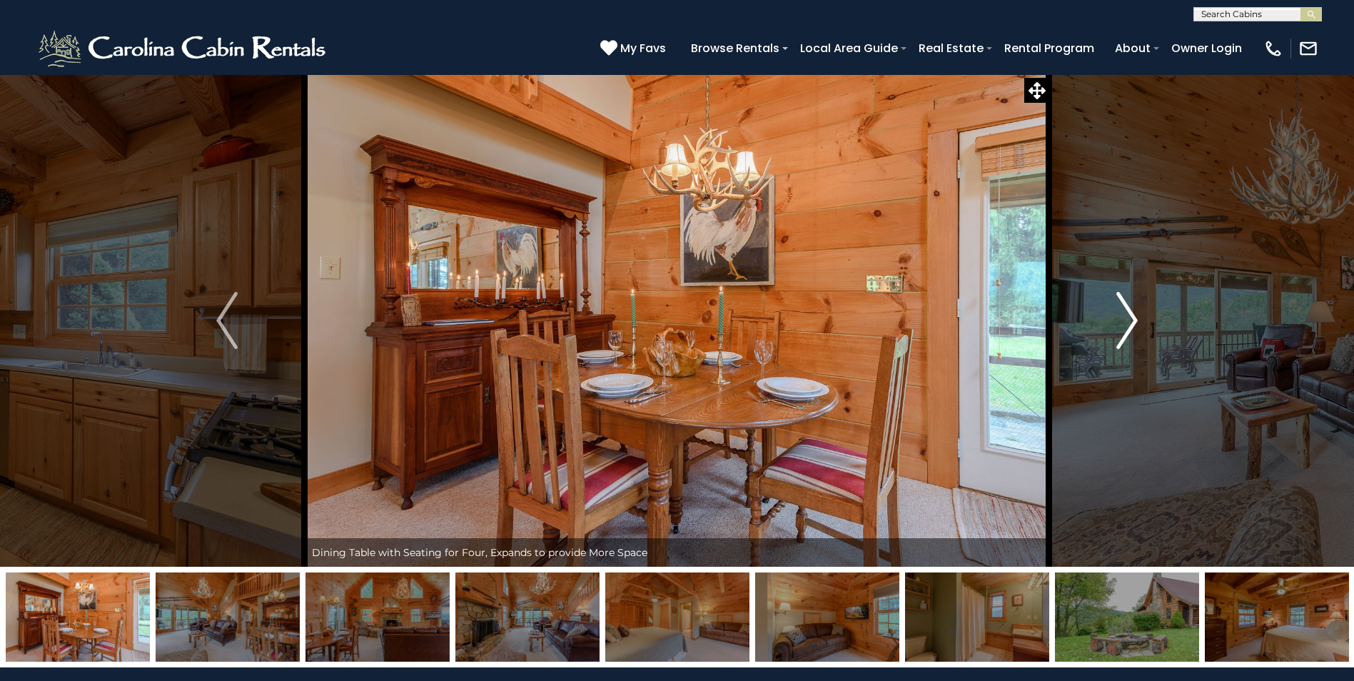
click at [1132, 318] on img "Next" at bounding box center [1126, 320] width 21 height 57
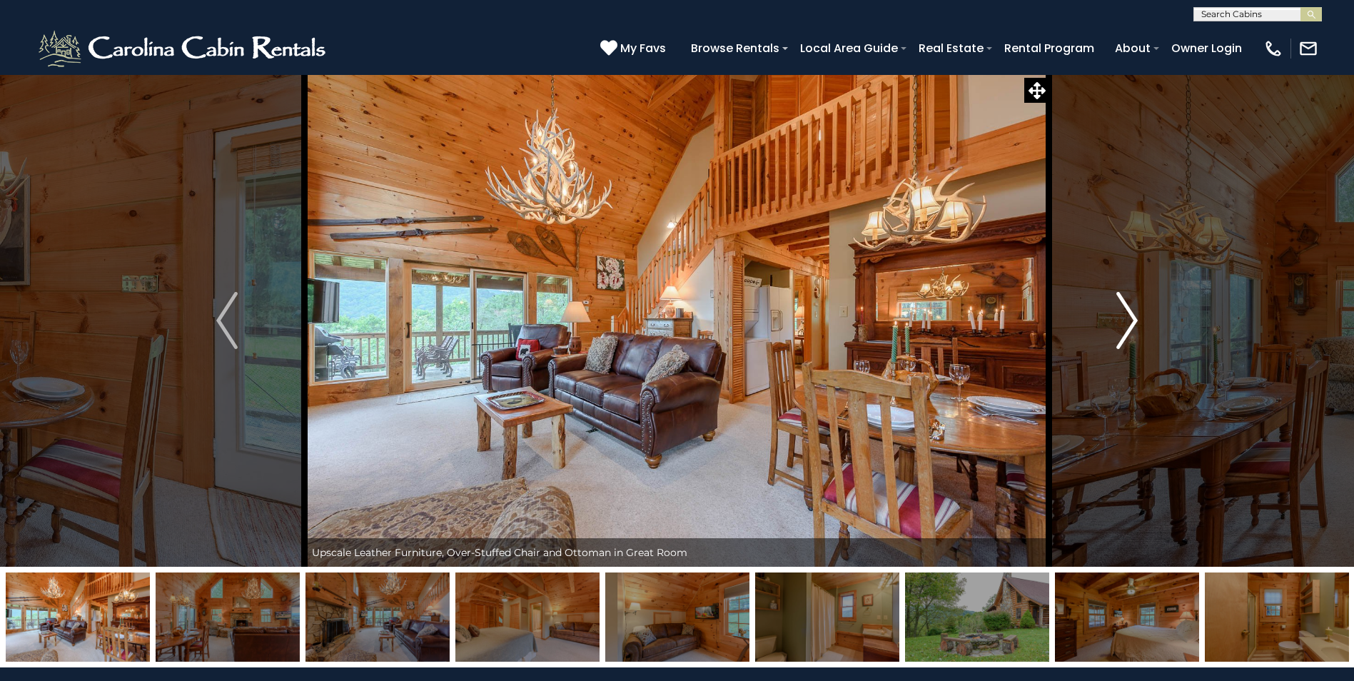
click at [1132, 318] on img "Next" at bounding box center [1126, 320] width 21 height 57
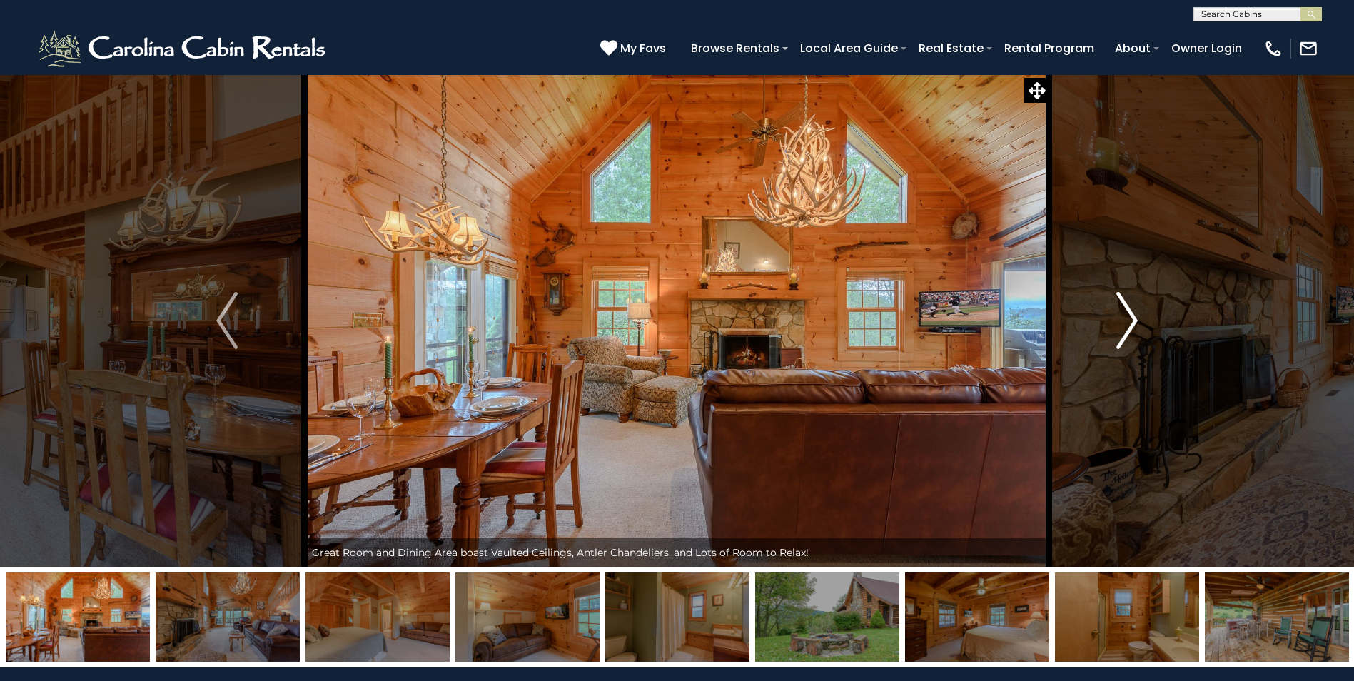
click at [1132, 318] on img "Next" at bounding box center [1126, 320] width 21 height 57
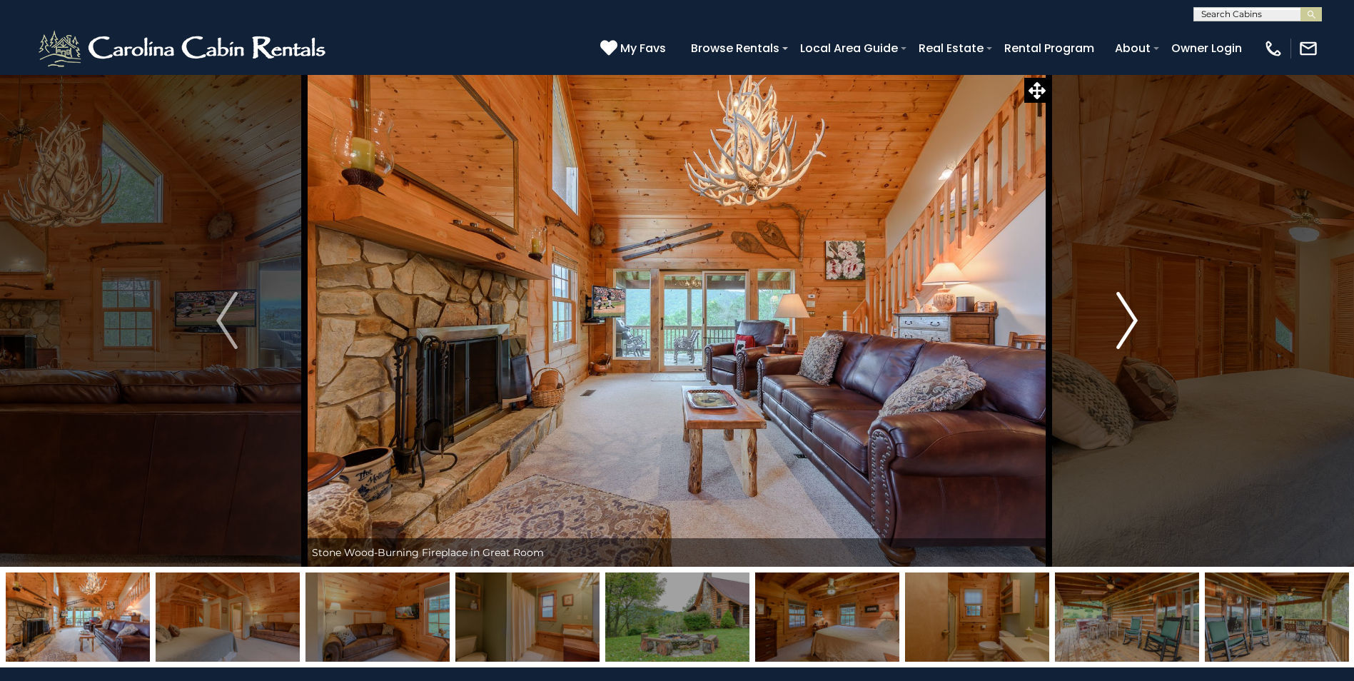
click at [1132, 318] on img "Next" at bounding box center [1126, 320] width 21 height 57
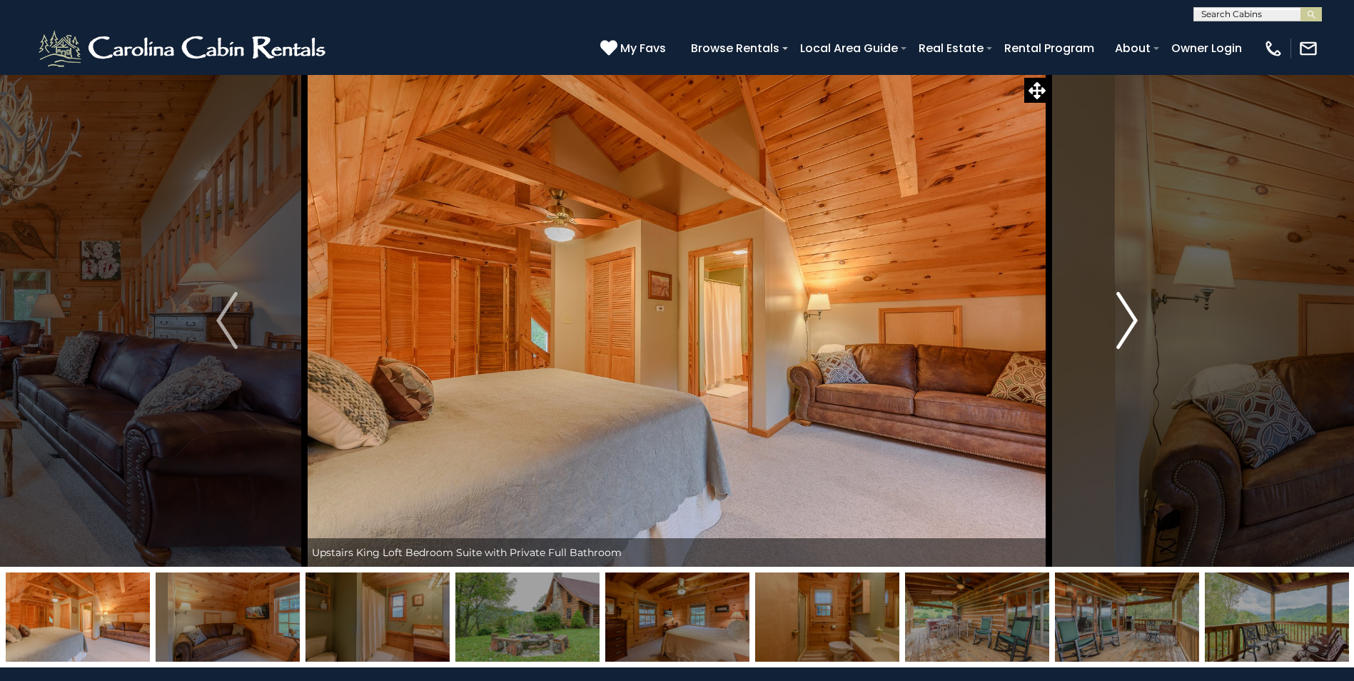
click at [1132, 318] on img "Next" at bounding box center [1126, 320] width 21 height 57
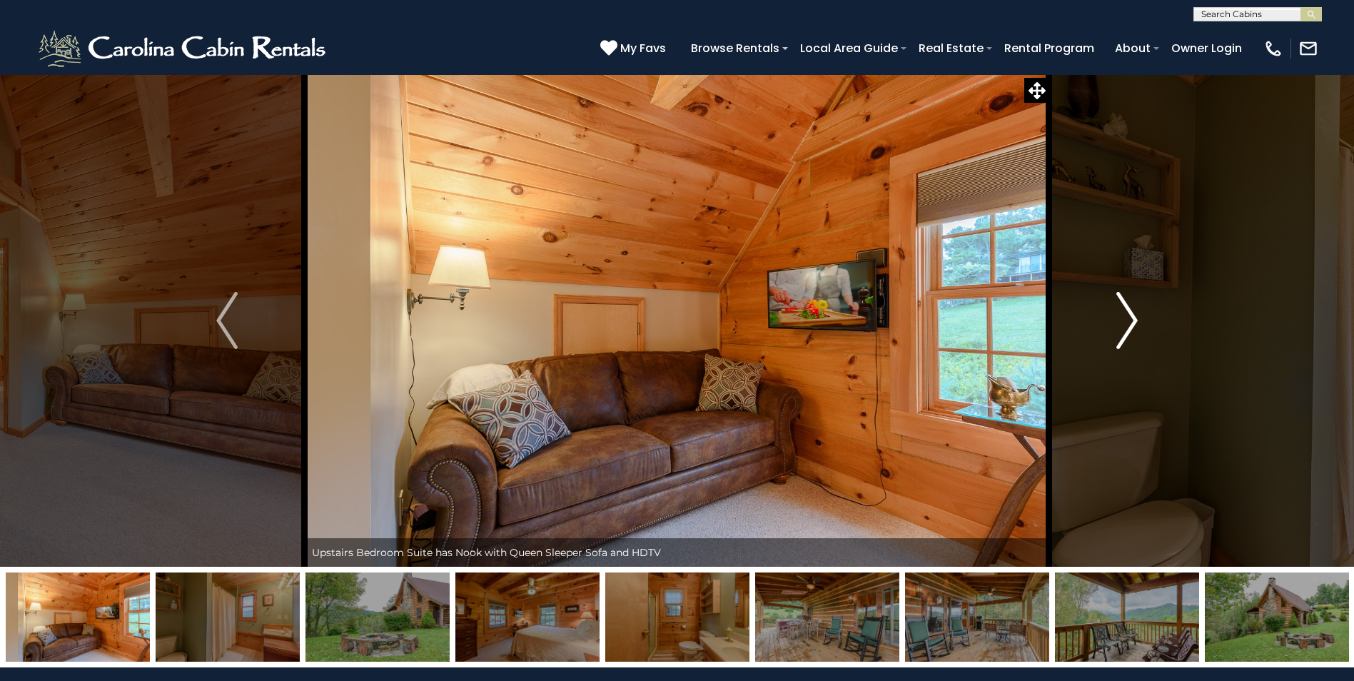
click at [1132, 318] on img "Next" at bounding box center [1126, 320] width 21 height 57
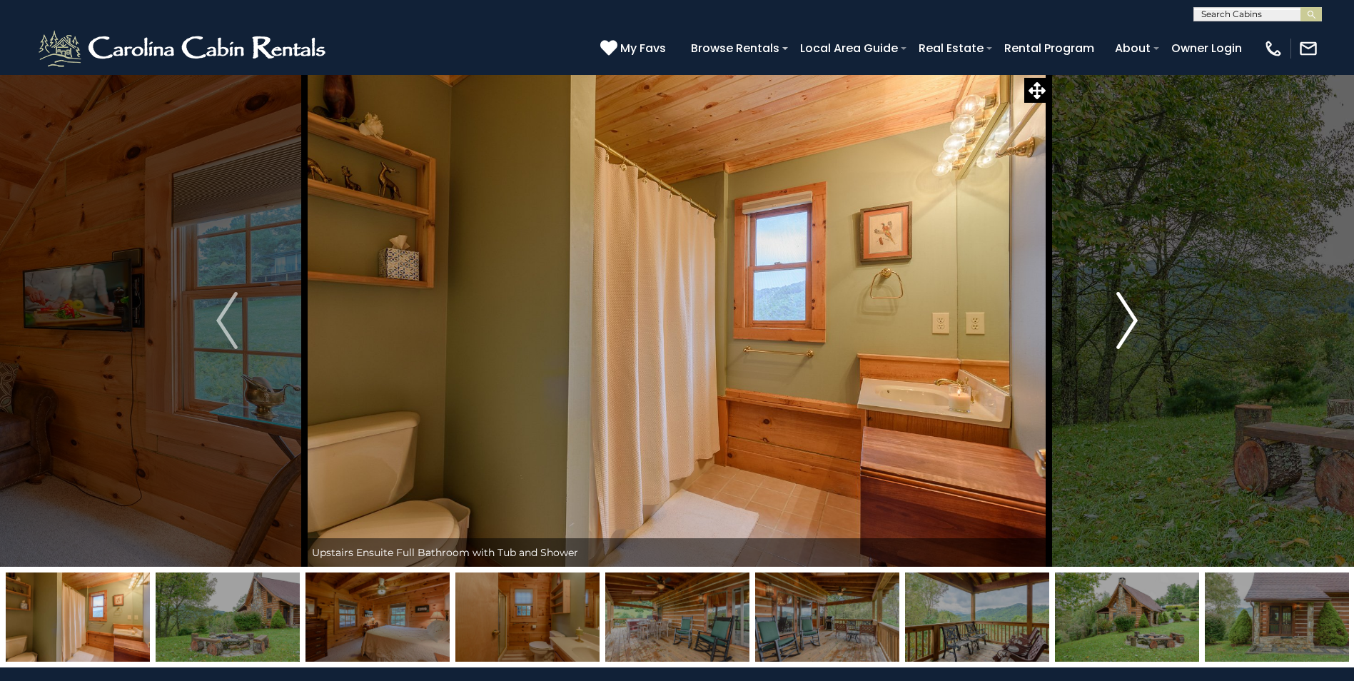
click at [1132, 318] on img "Next" at bounding box center [1126, 320] width 21 height 57
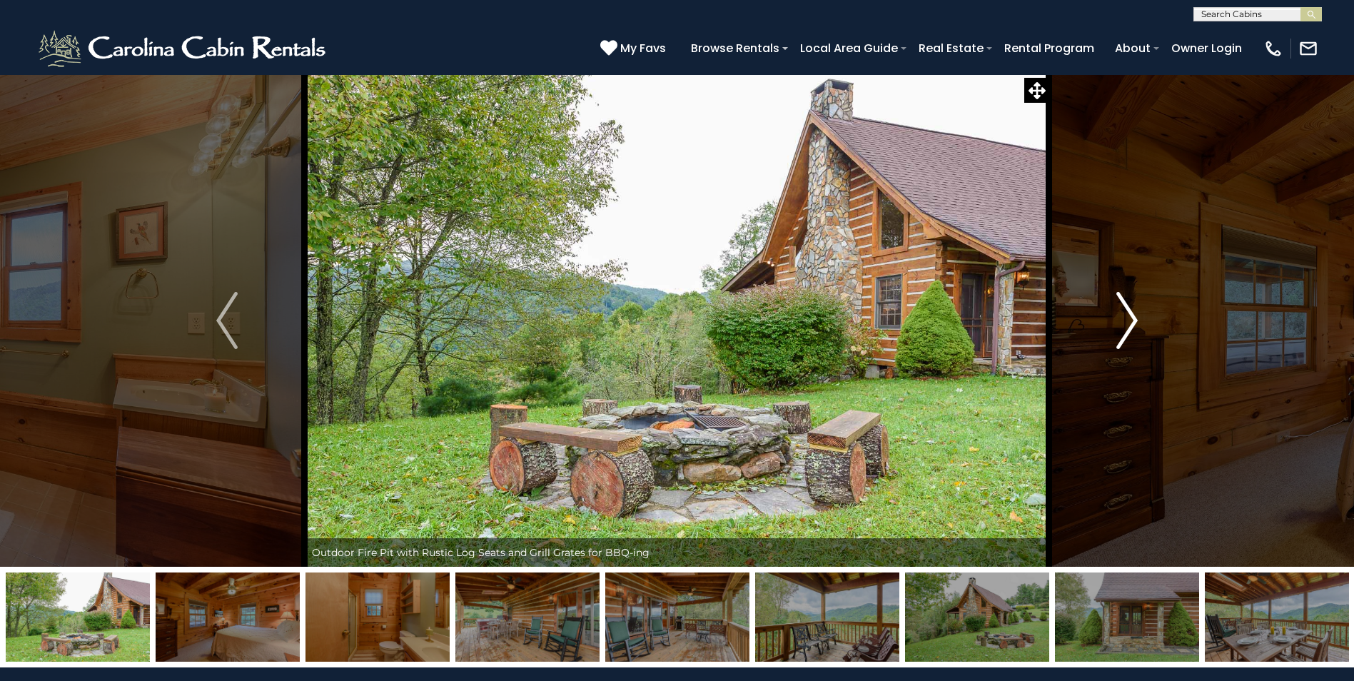
click at [1132, 318] on img "Next" at bounding box center [1126, 320] width 21 height 57
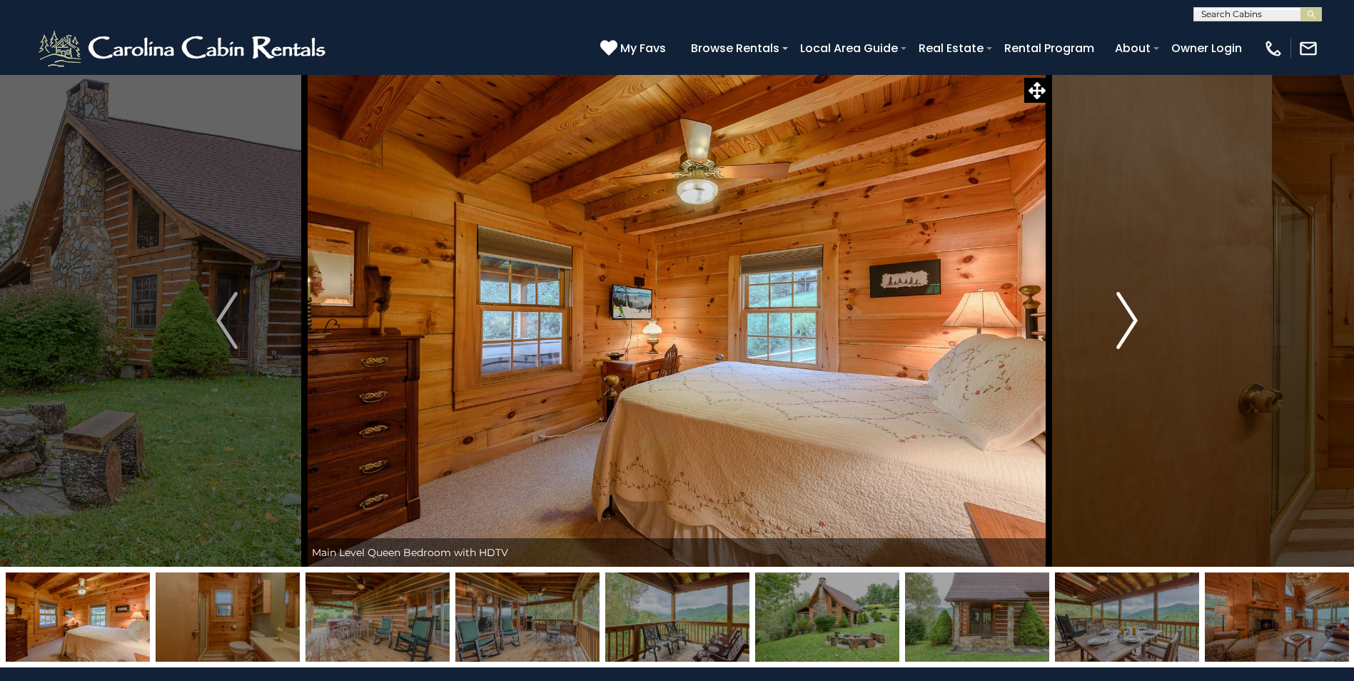
click at [1132, 318] on img "Next" at bounding box center [1126, 320] width 21 height 57
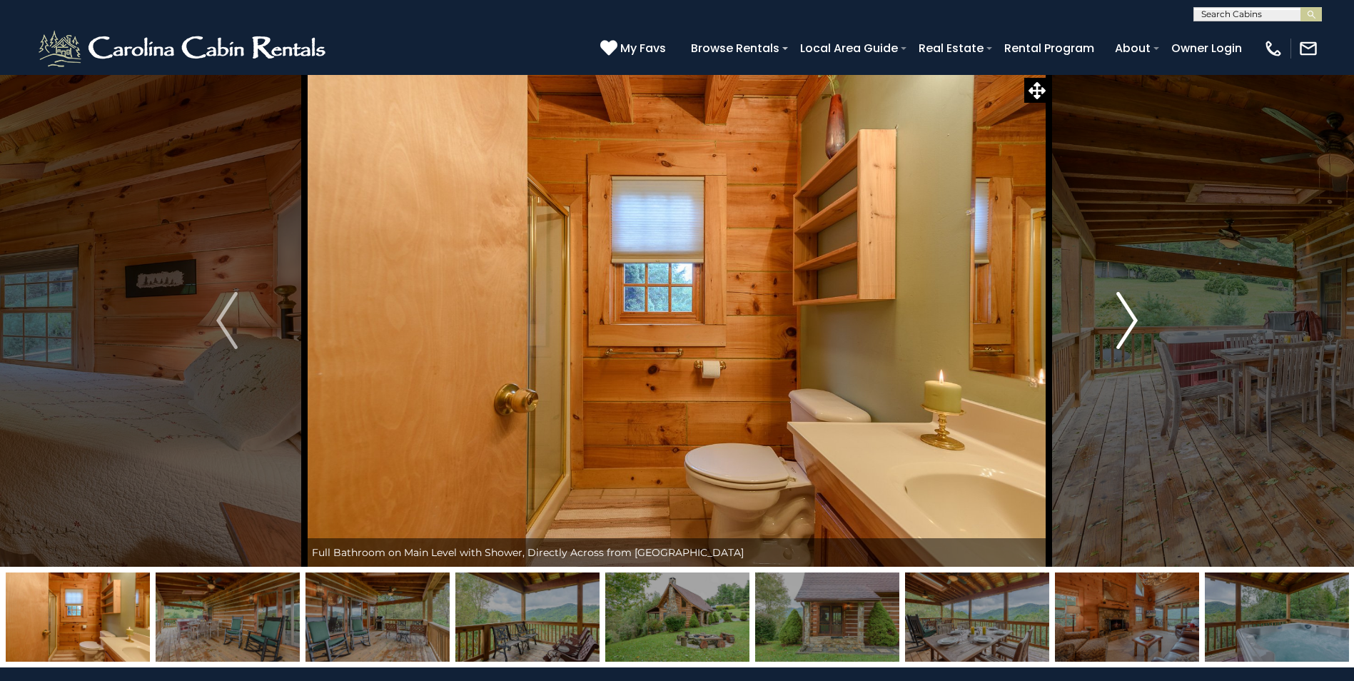
click at [1132, 318] on img "Next" at bounding box center [1126, 320] width 21 height 57
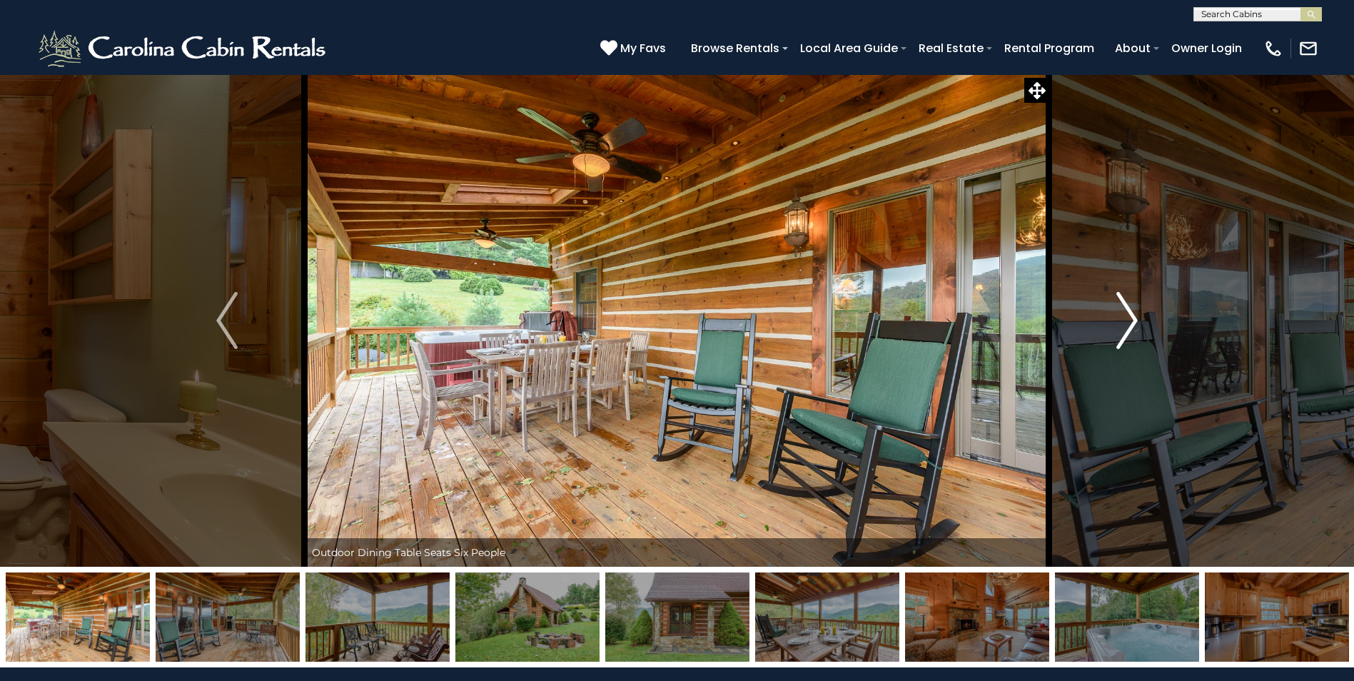
click at [1132, 318] on img "Next" at bounding box center [1126, 320] width 21 height 57
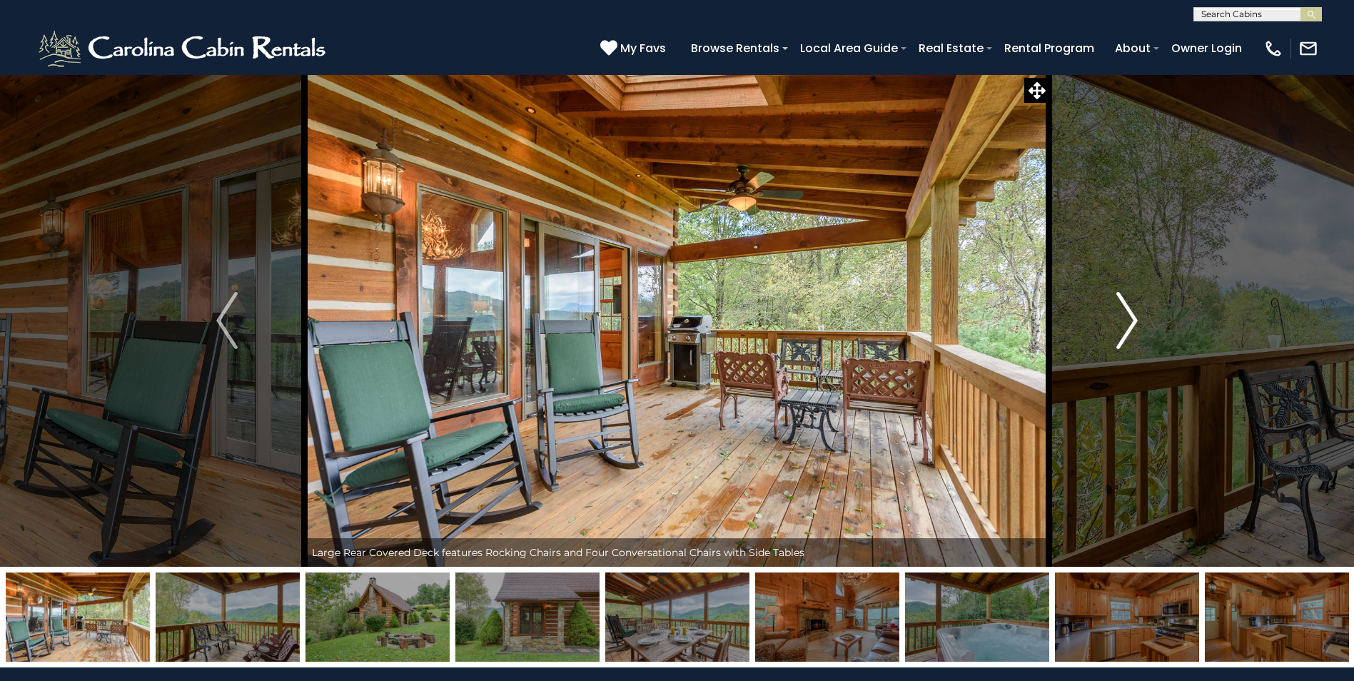
click at [1133, 315] on img "Next" at bounding box center [1126, 320] width 21 height 57
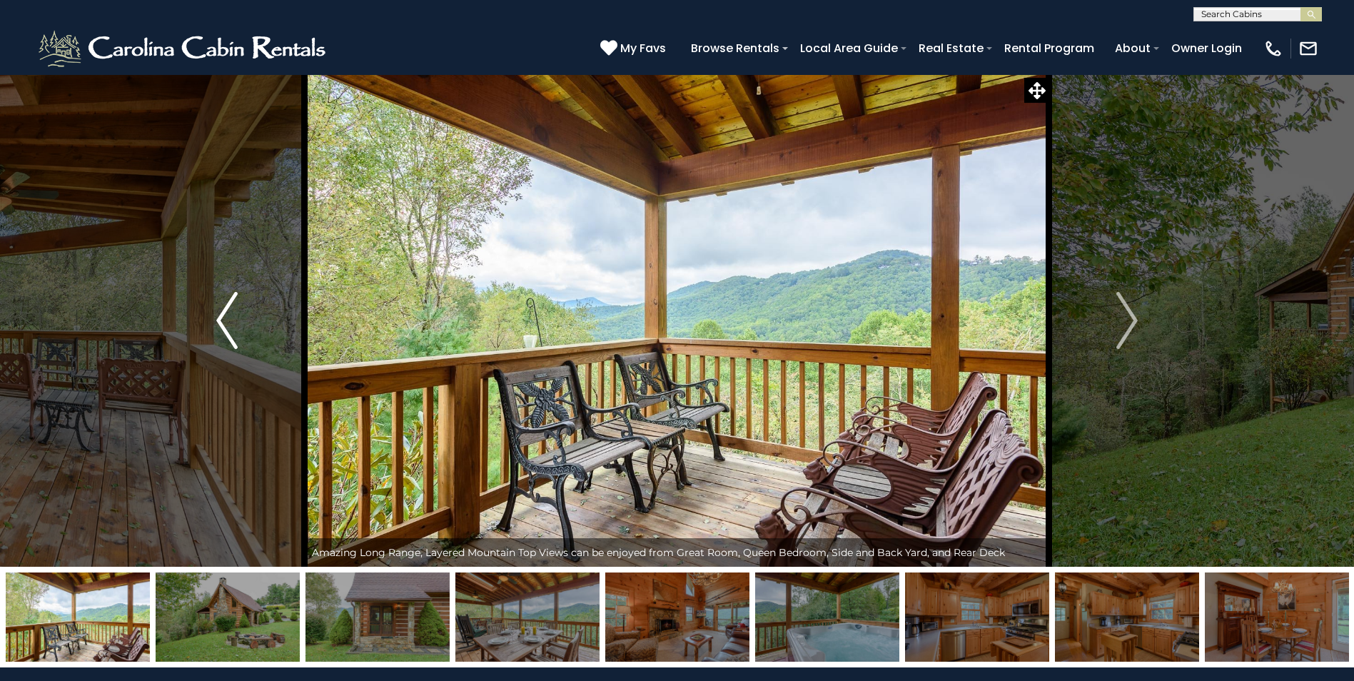
click at [232, 322] on img "Previous" at bounding box center [226, 320] width 21 height 57
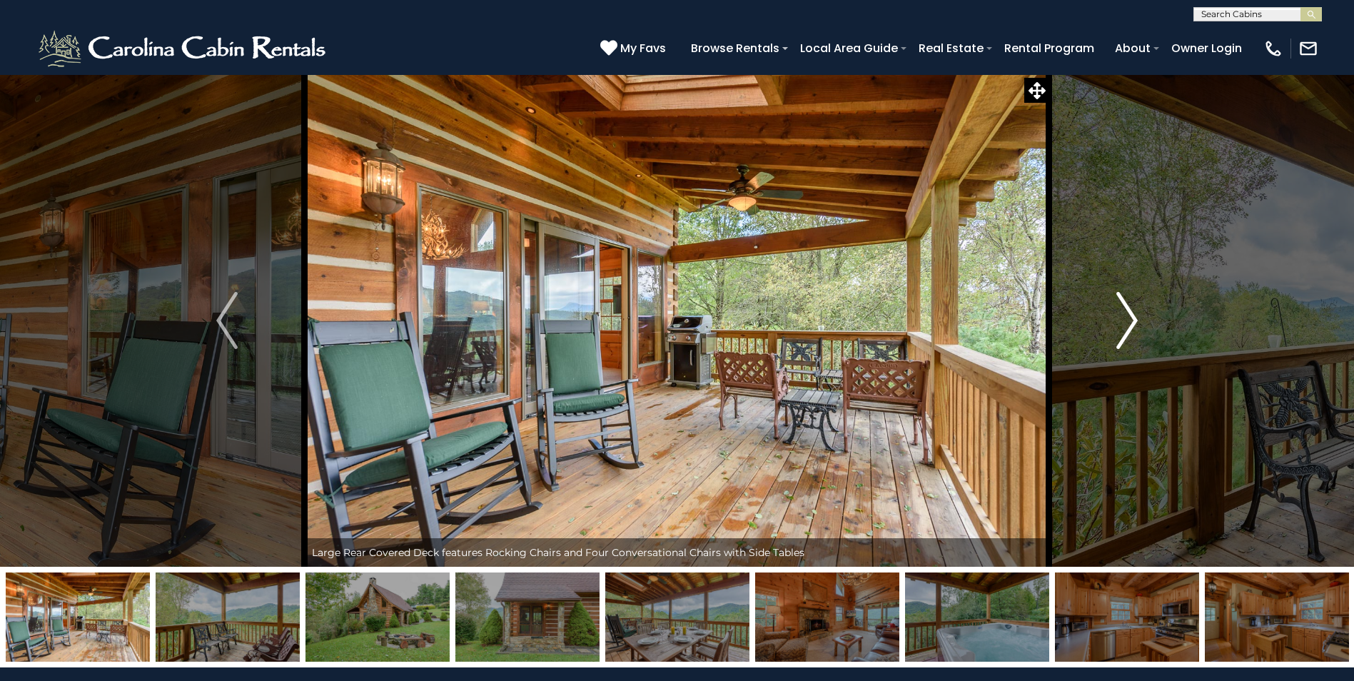
click at [1133, 315] on img "Next" at bounding box center [1126, 320] width 21 height 57
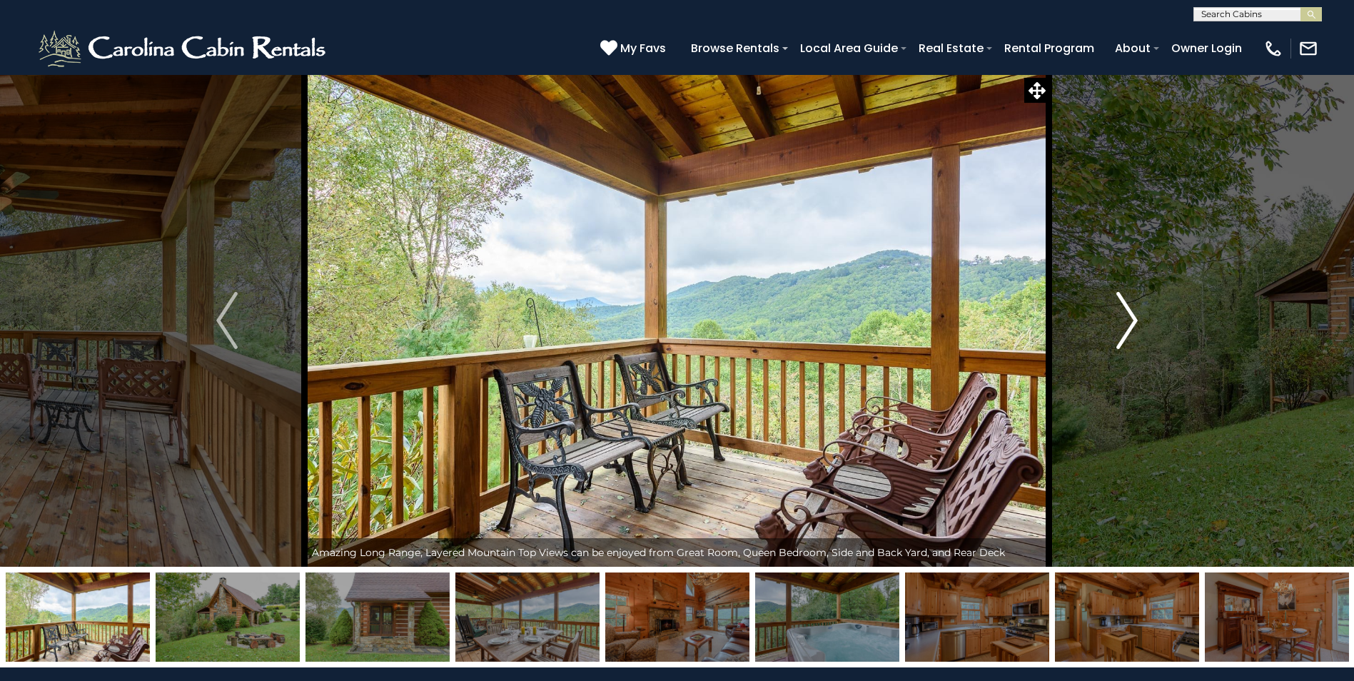
click at [1134, 315] on img "Next" at bounding box center [1126, 320] width 21 height 57
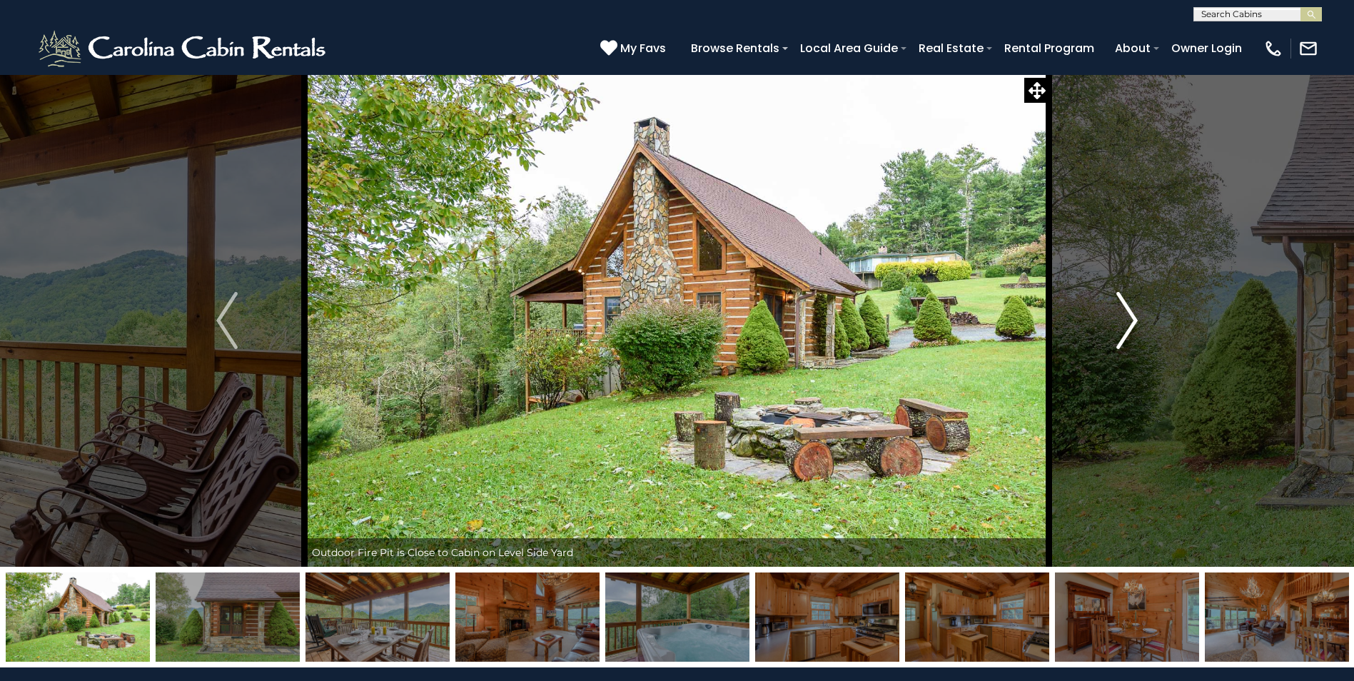
click at [1134, 315] on img "Next" at bounding box center [1126, 320] width 21 height 57
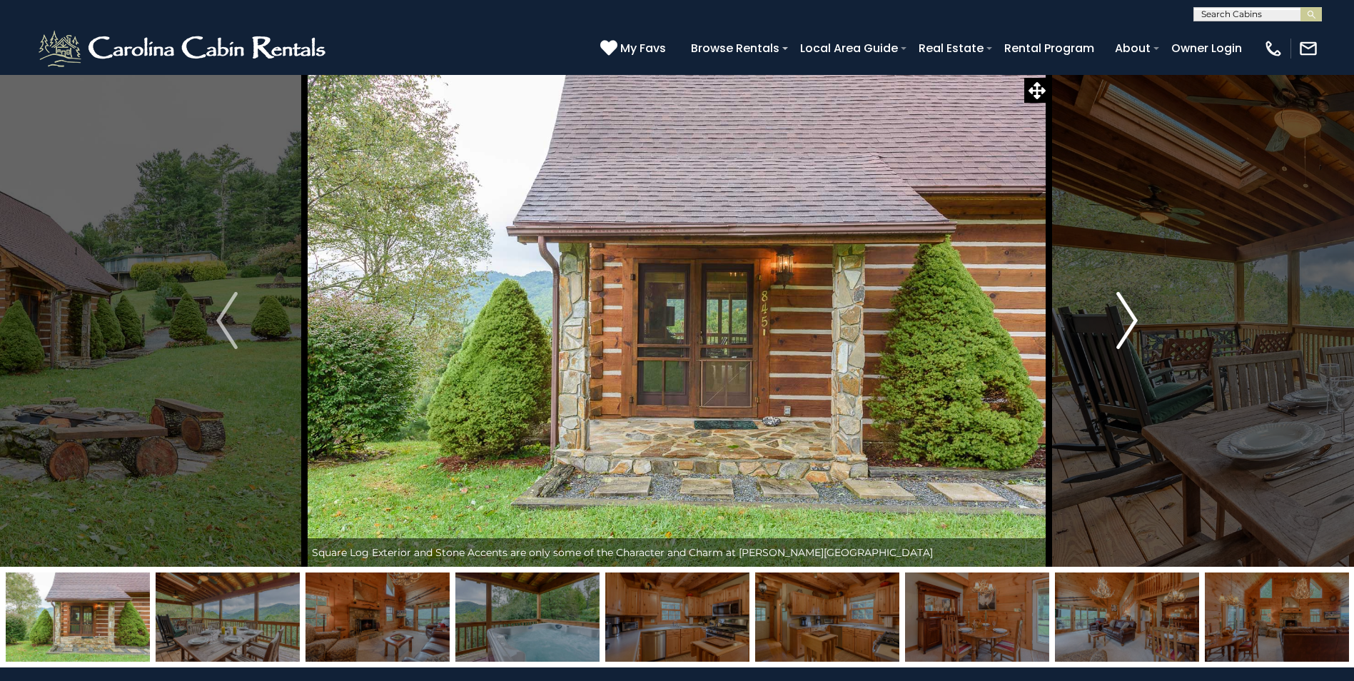
click at [1134, 315] on img "Next" at bounding box center [1126, 320] width 21 height 57
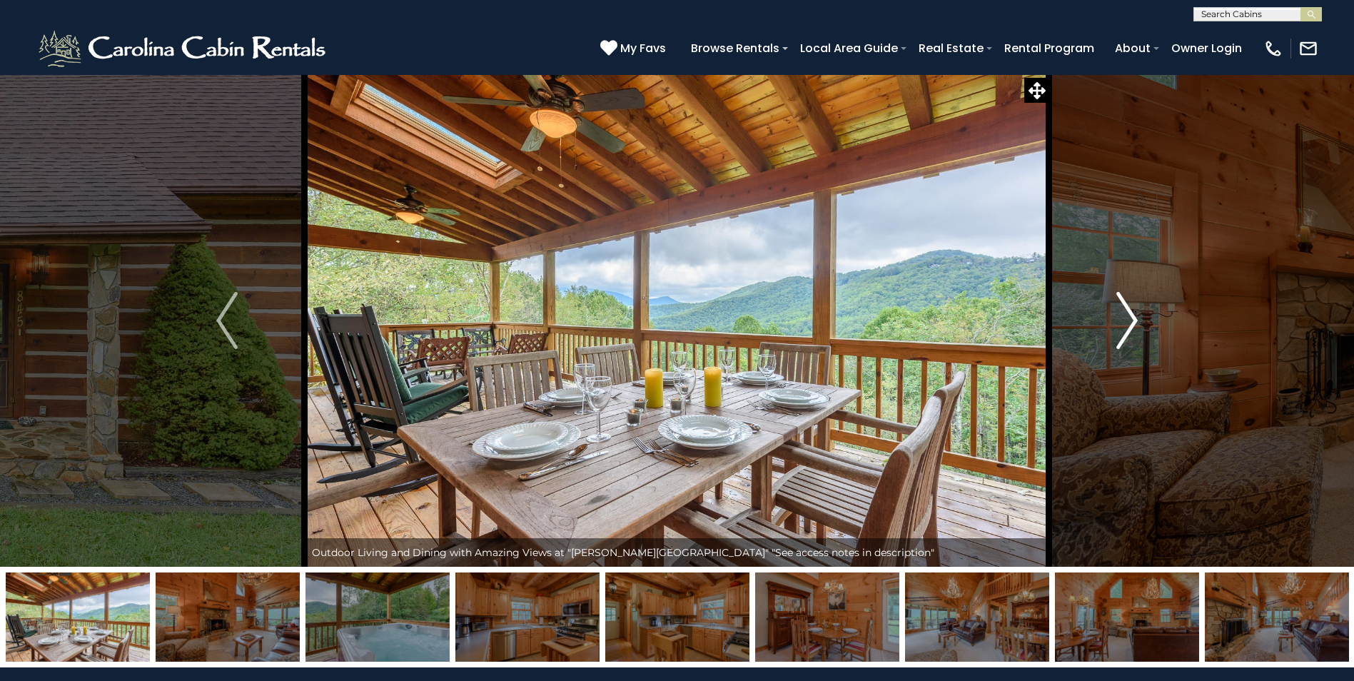
click at [1134, 315] on img "Next" at bounding box center [1126, 320] width 21 height 57
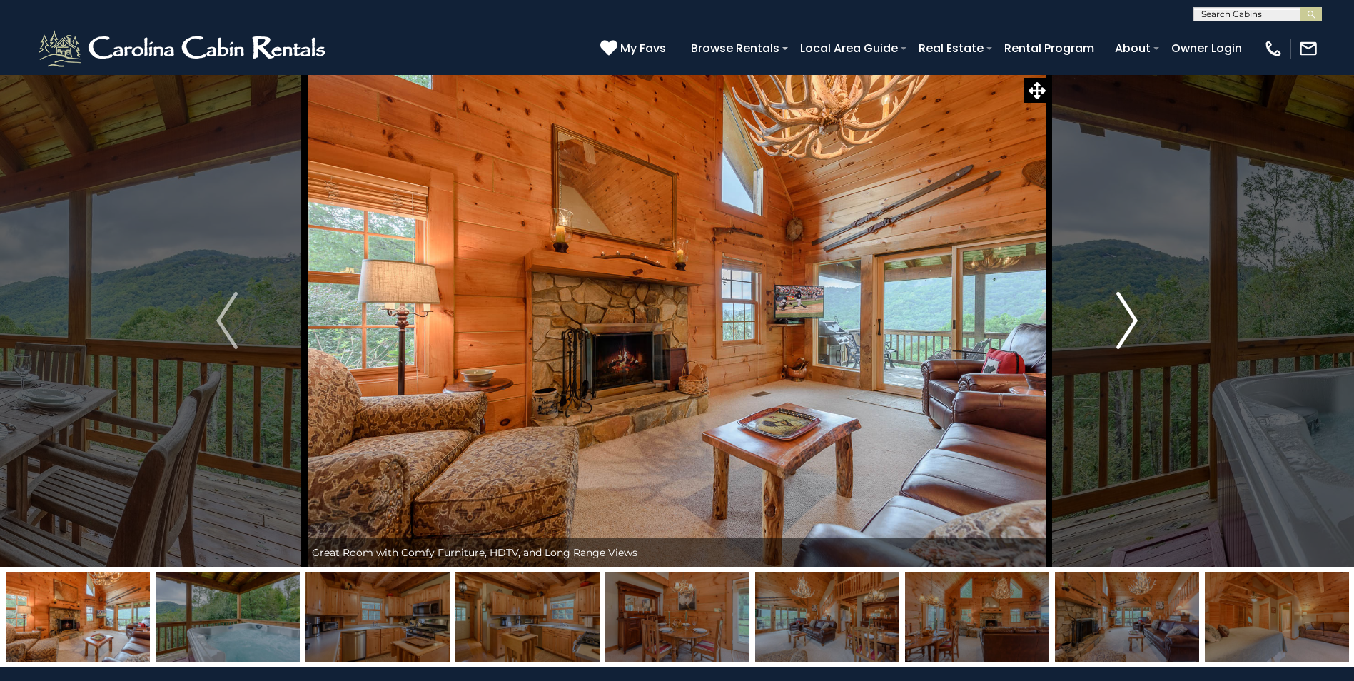
click at [1134, 315] on img "Next" at bounding box center [1126, 320] width 21 height 57
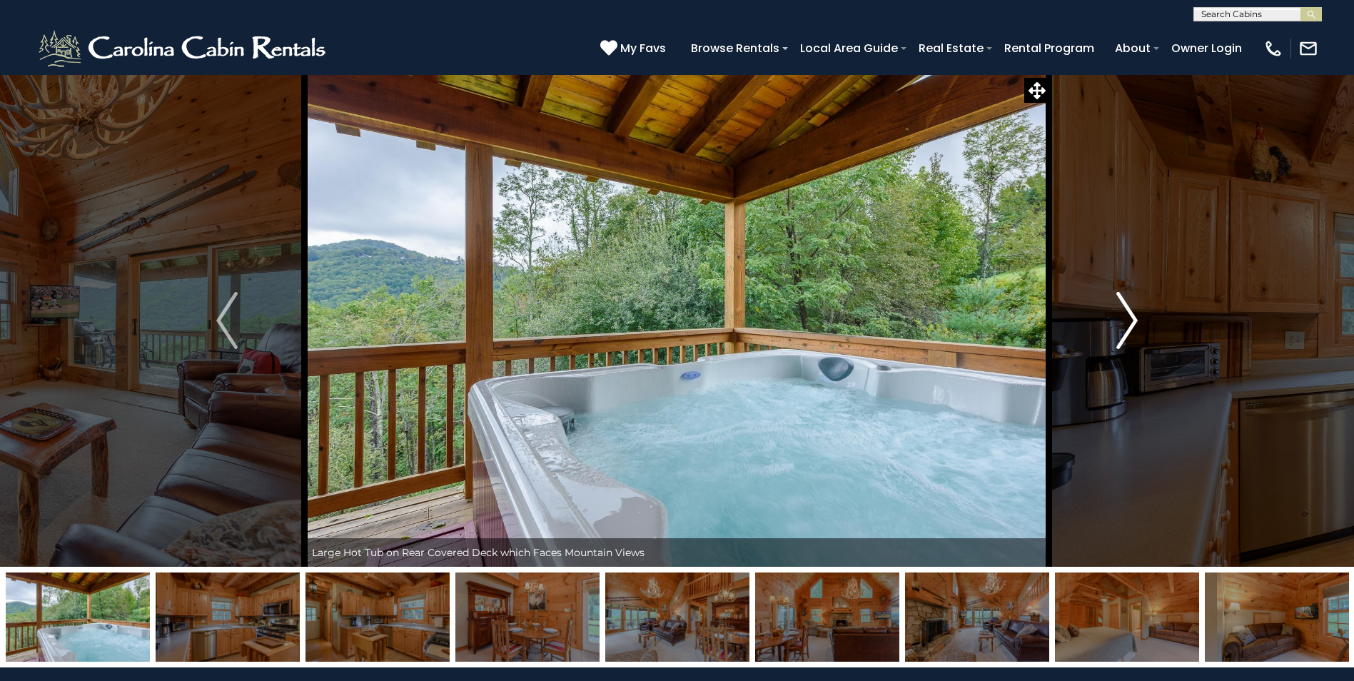
click at [1134, 315] on img "Next" at bounding box center [1126, 320] width 21 height 57
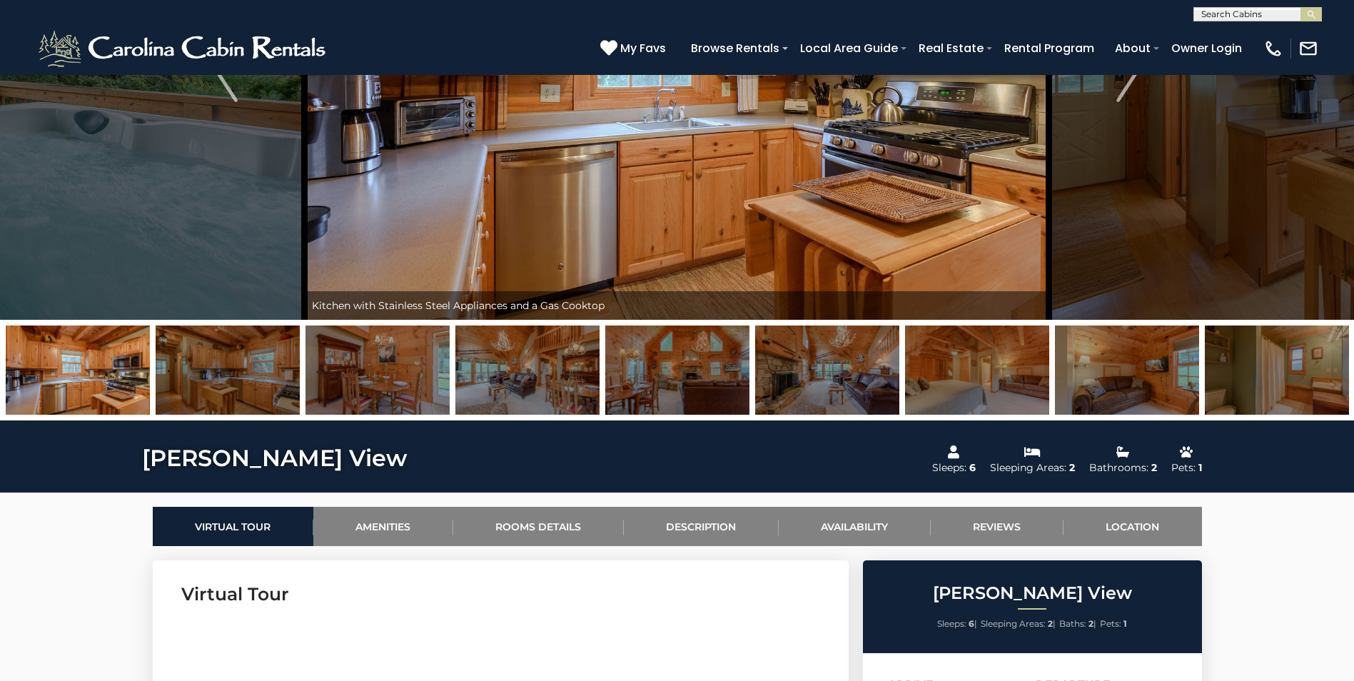
scroll to position [214, 0]
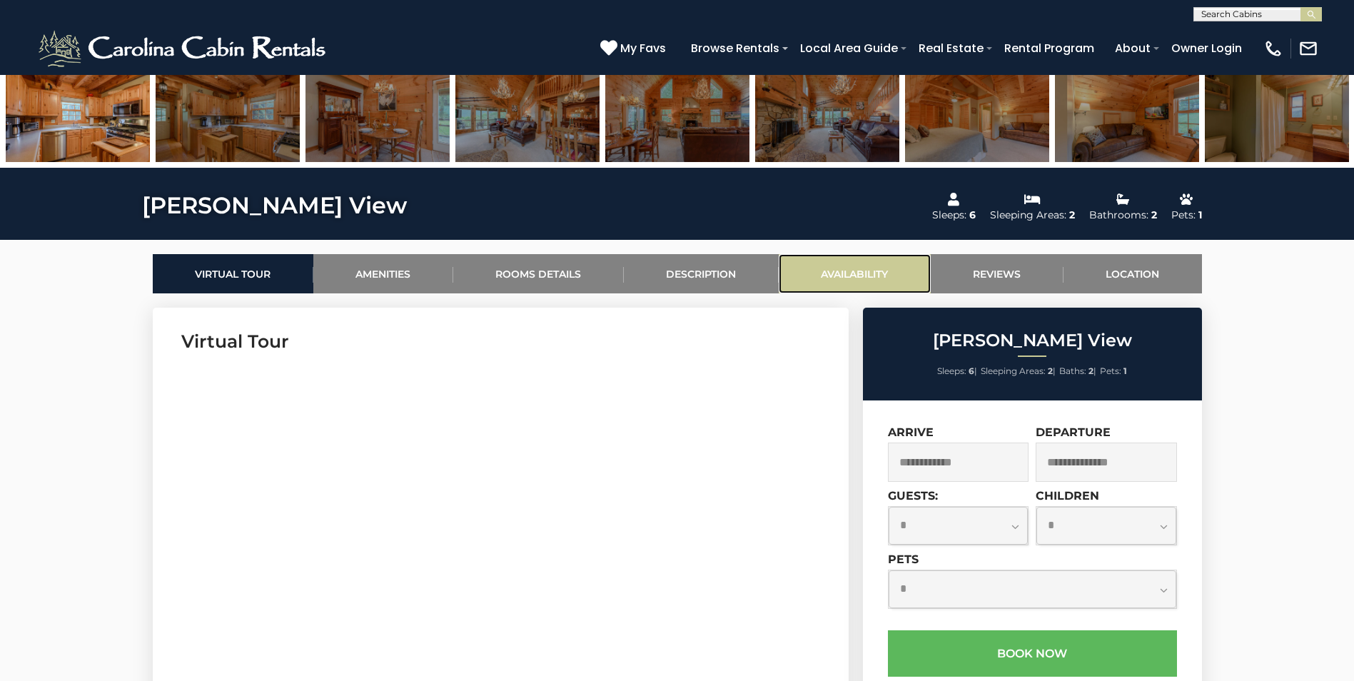
click at [841, 263] on link "Availability" at bounding box center [854, 273] width 152 height 39
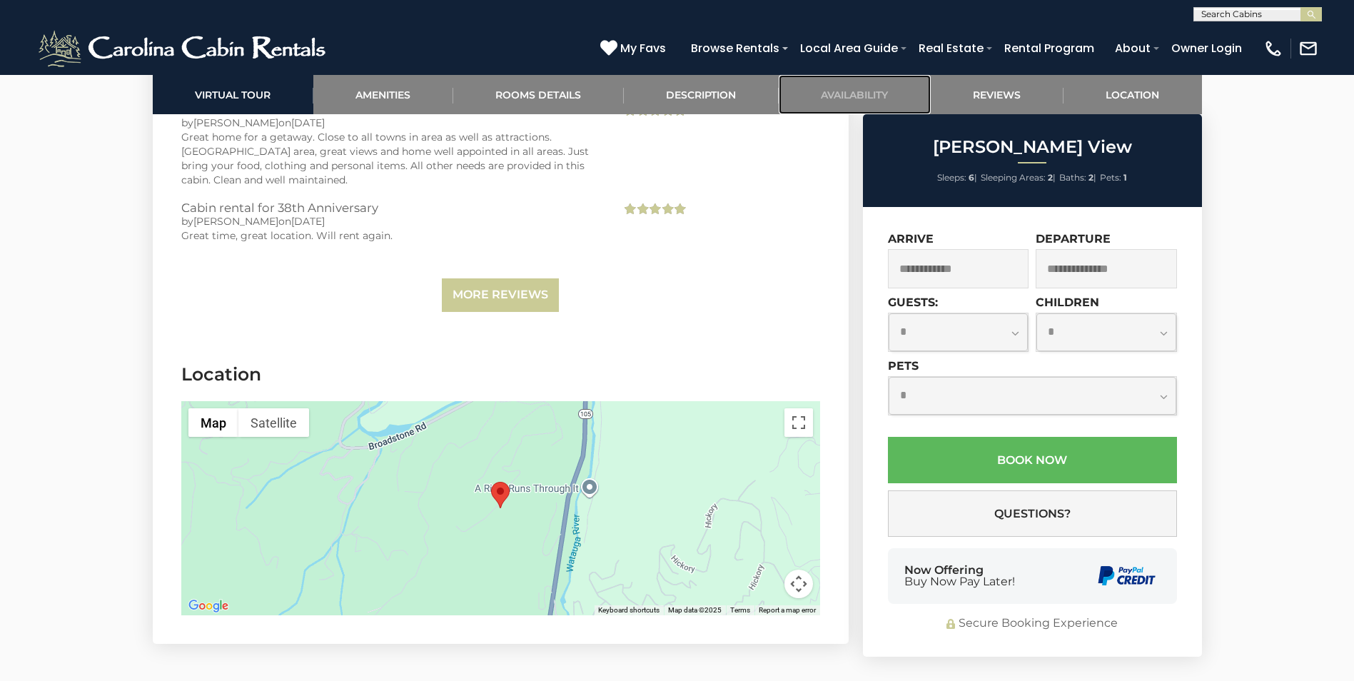
scroll to position [3493, 0]
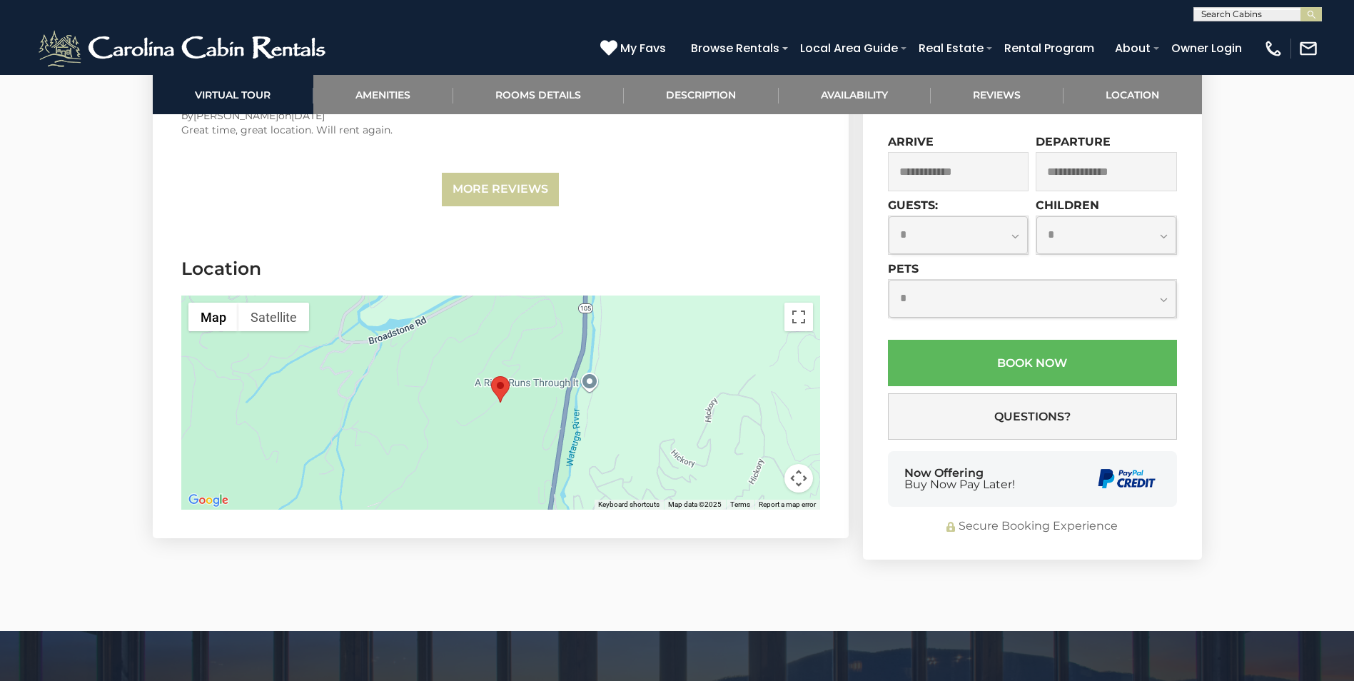
click at [496, 376] on img "Valle View" at bounding box center [500, 389] width 19 height 26
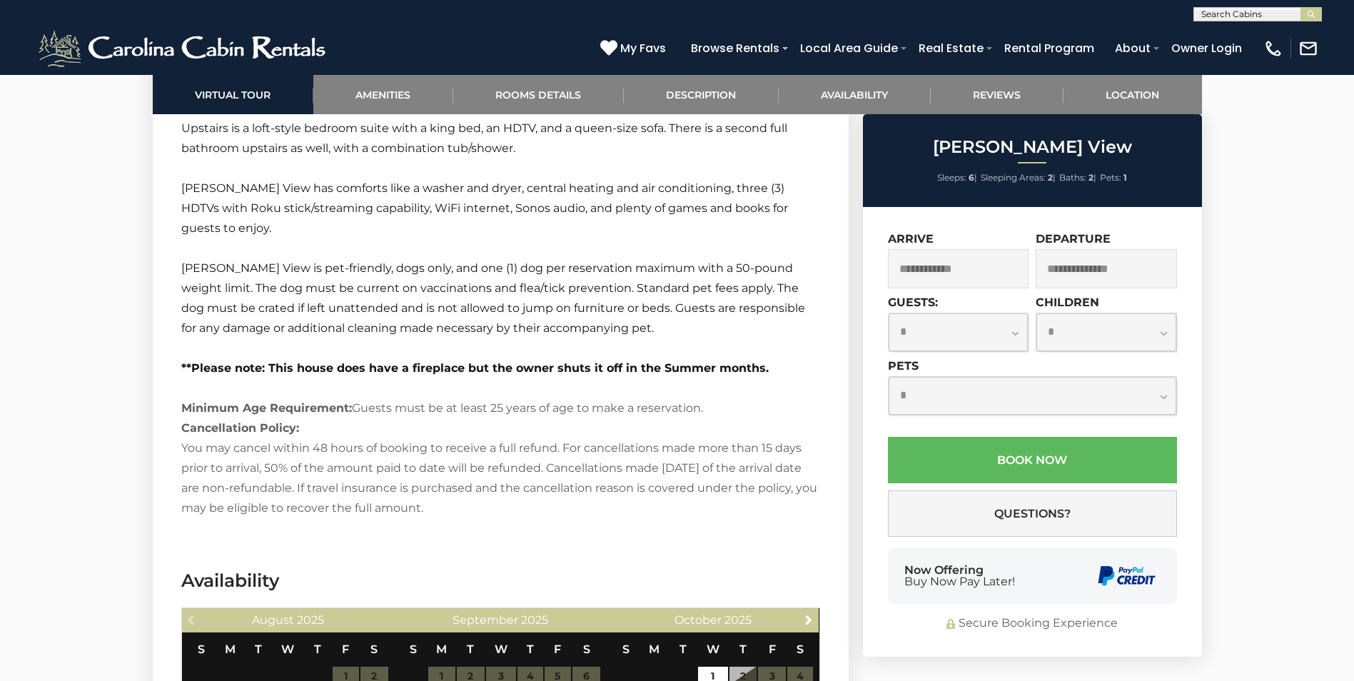
scroll to position [2209, 0]
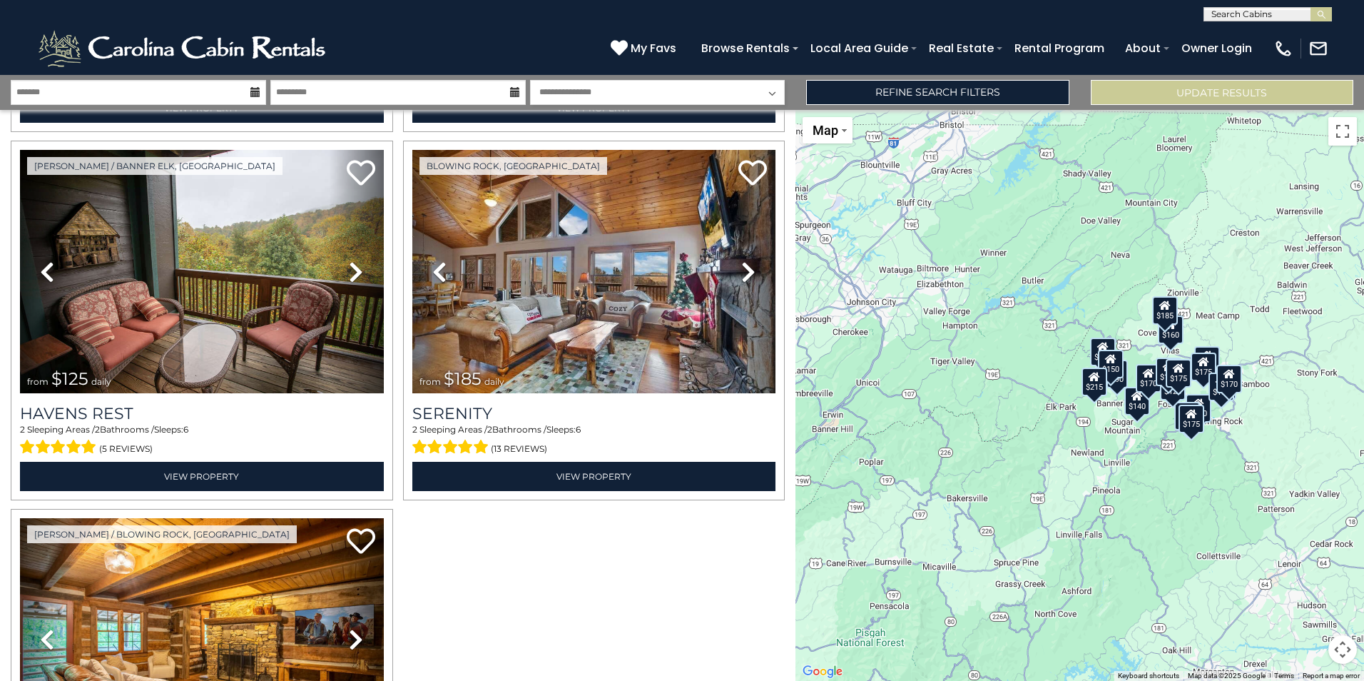
scroll to position [2611, 0]
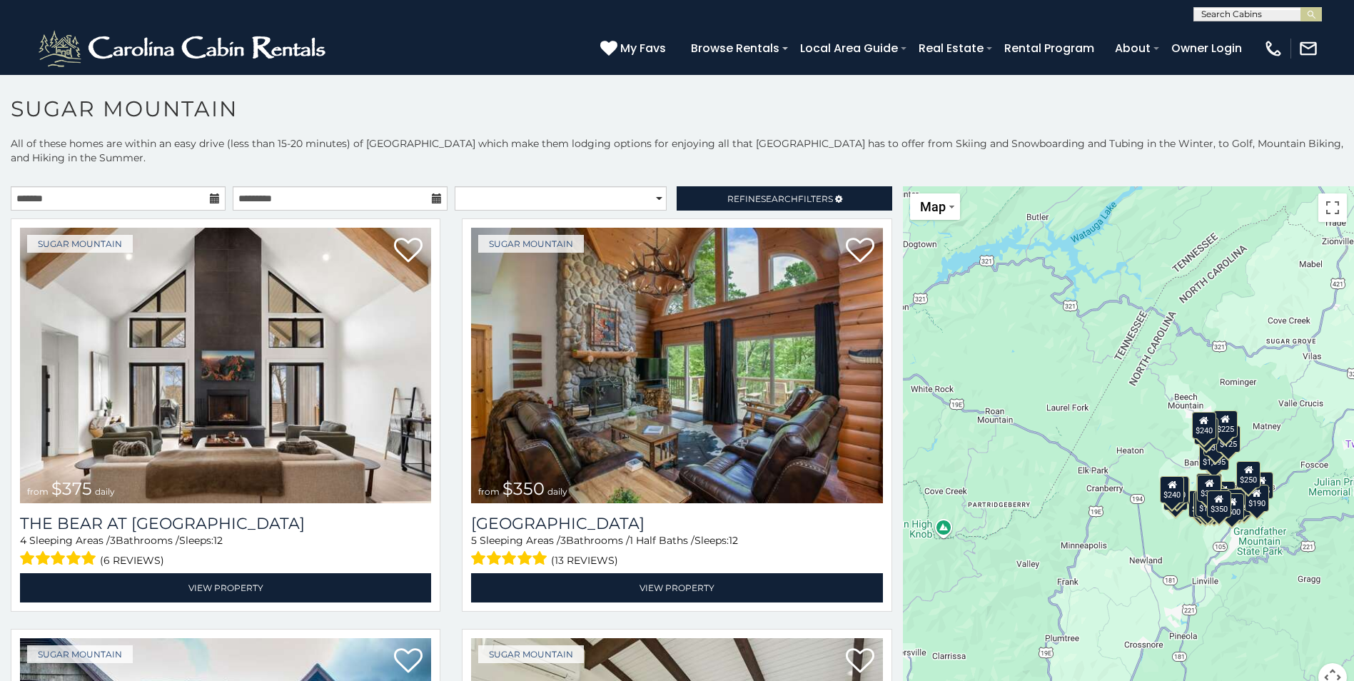
click at [1319, 671] on button "Map camera controls" at bounding box center [1332, 677] width 29 height 29
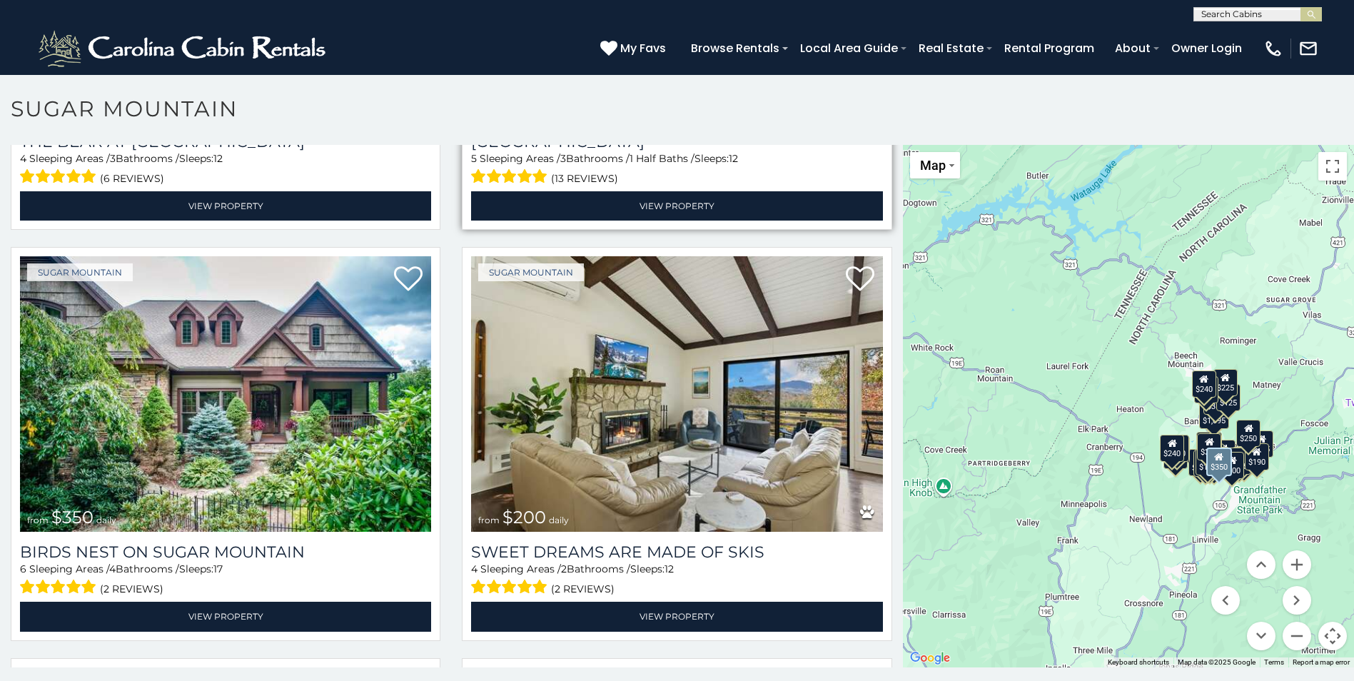
scroll to position [357, 0]
